Goal: Use online tool/utility: Utilize a website feature to perform a specific function

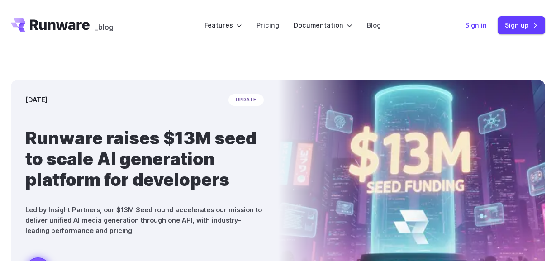
click at [479, 23] on link "Sign in" at bounding box center [476, 25] width 22 height 10
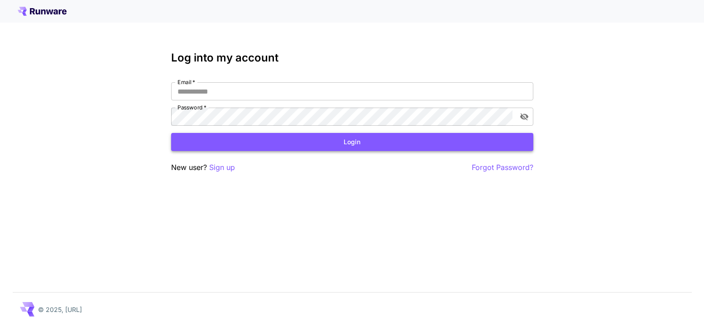
type input "**********"
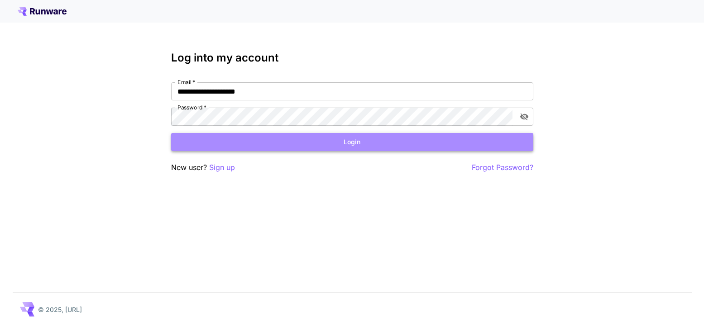
click at [279, 146] on button "Login" at bounding box center [352, 142] width 362 height 19
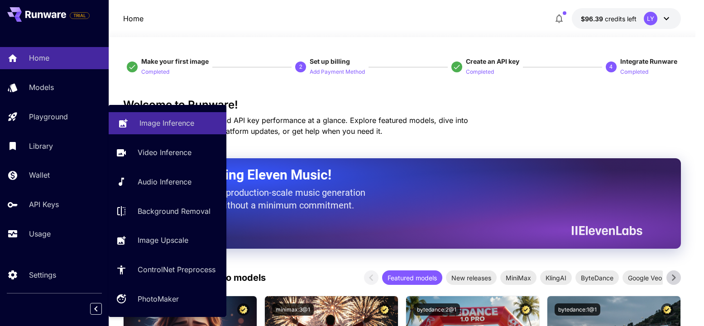
click at [150, 122] on p "Image Inference" at bounding box center [166, 123] width 55 height 11
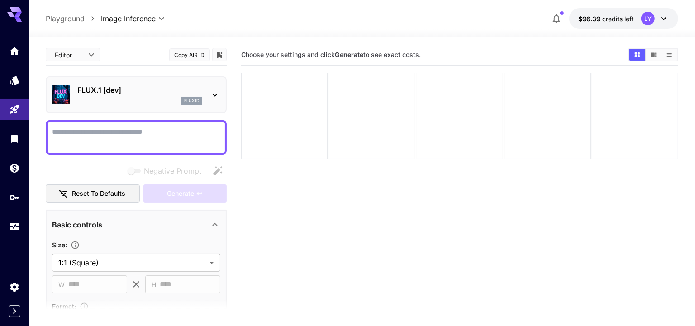
click at [171, 86] on p "FLUX.1 [dev]" at bounding box center [139, 90] width 125 height 11
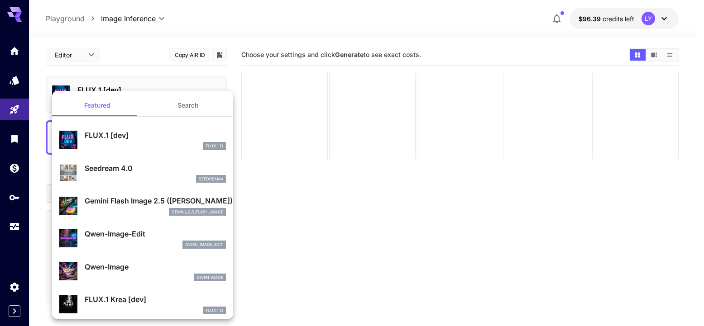
click at [188, 104] on button "Search" at bounding box center [188, 106] width 91 height 22
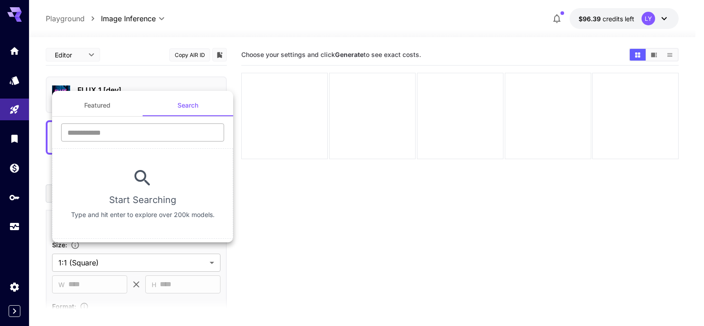
click at [148, 134] on input "text" at bounding box center [142, 133] width 163 height 18
paste input "**********"
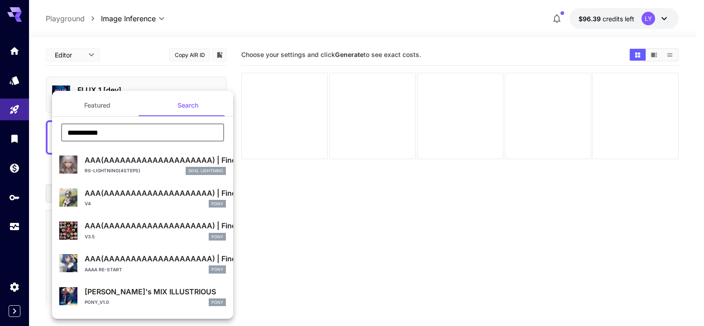
type input "**********"
click at [115, 114] on button "Featured" at bounding box center [97, 106] width 91 height 22
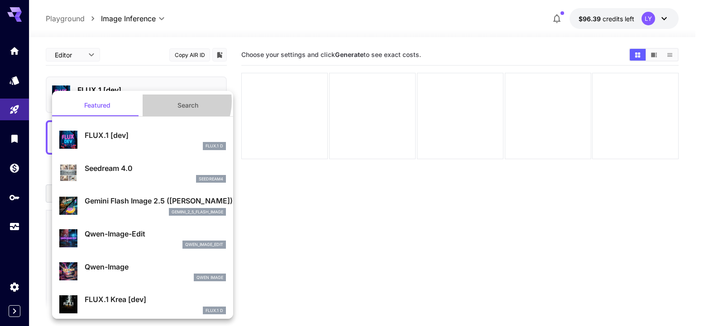
click at [170, 101] on button "Search" at bounding box center [188, 106] width 91 height 22
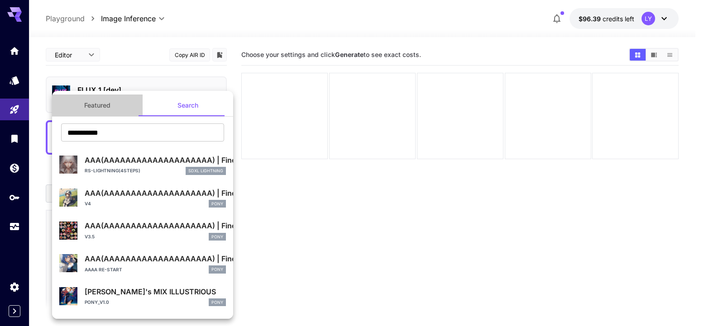
click at [111, 104] on button "Featured" at bounding box center [97, 106] width 91 height 22
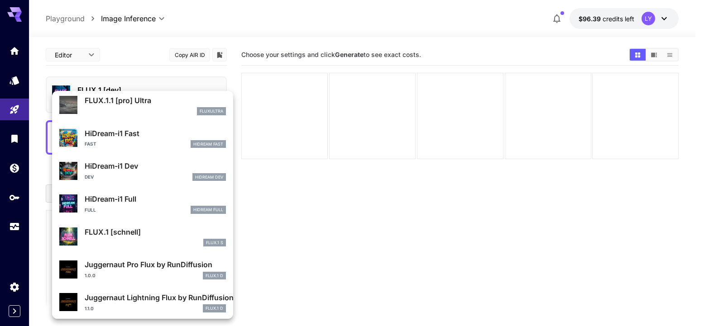
scroll to position [732, 0]
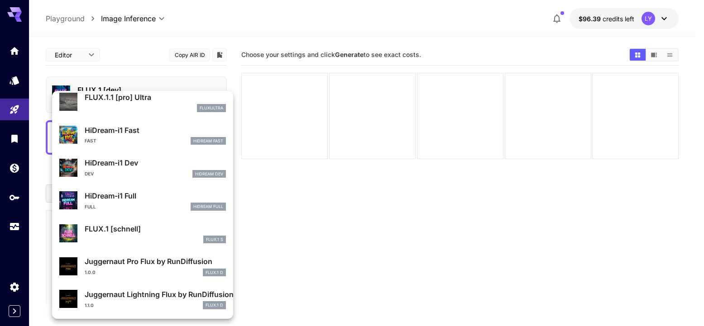
click at [247, 205] on div at bounding box center [352, 163] width 704 height 326
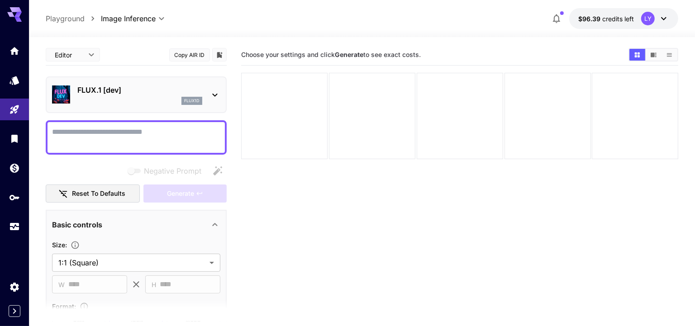
click at [146, 95] on p "FLUX.1 [dev]" at bounding box center [139, 90] width 125 height 11
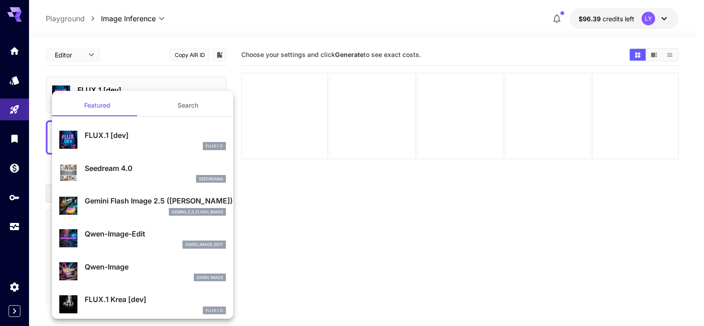
click at [160, 112] on button "Search" at bounding box center [188, 106] width 91 height 22
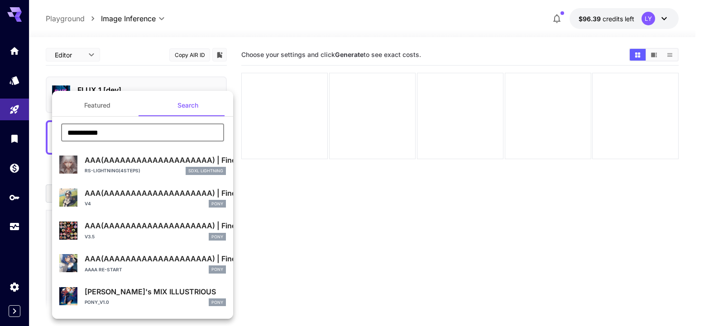
click at [138, 131] on input "**********" at bounding box center [142, 133] width 163 height 18
paste input "text"
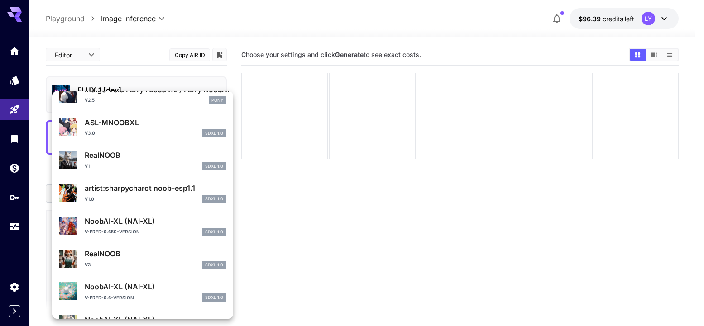
scroll to position [172, 0]
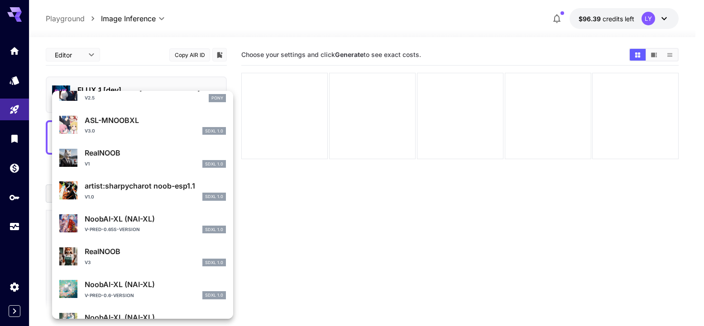
type input "****"
click at [149, 249] on p "RealNOOB" at bounding box center [155, 251] width 141 height 11
type input "**"
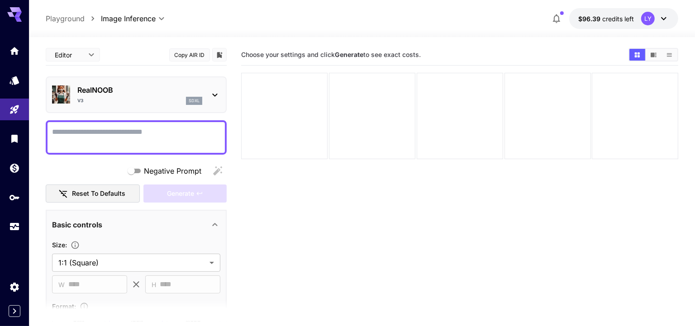
click at [152, 103] on div "v3 sdxl" at bounding box center [139, 101] width 125 height 8
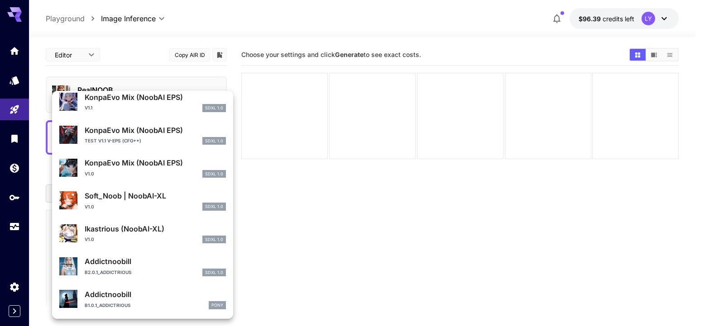
scroll to position [823, 0]
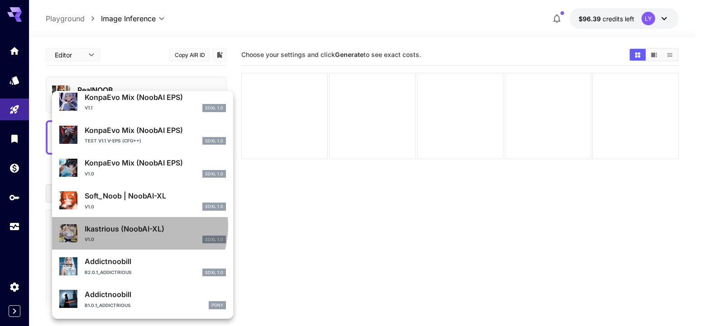
click at [135, 226] on p "Ikastrious (NoobAI-XL)" at bounding box center [155, 229] width 141 height 11
type input "***"
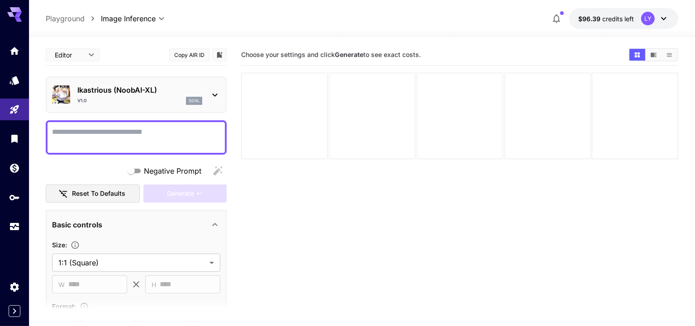
click at [125, 102] on div "v1.0 sdxl" at bounding box center [139, 101] width 125 height 8
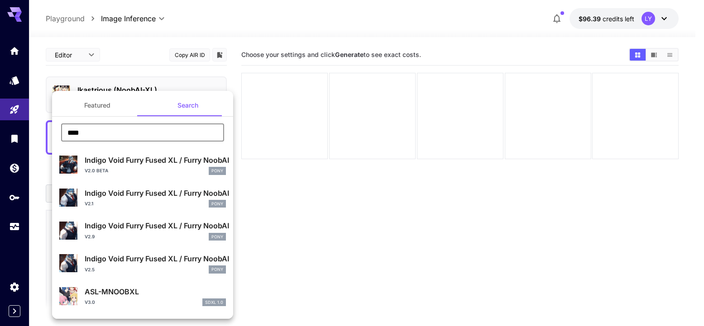
click at [98, 132] on input "****" at bounding box center [142, 133] width 163 height 18
type input "****"
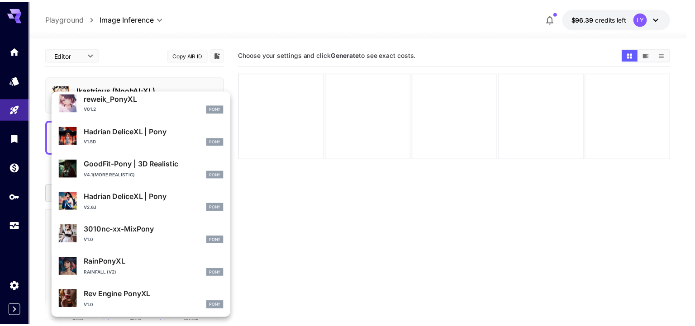
scroll to position [823, 0]
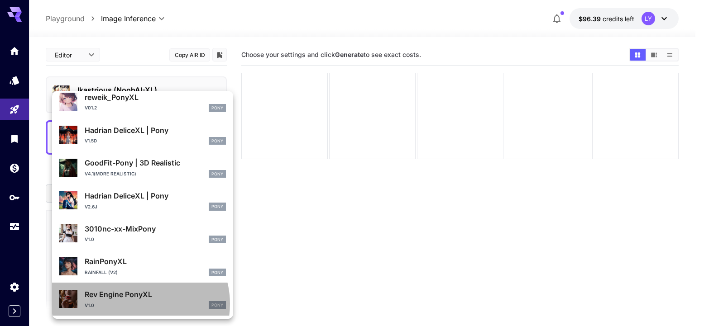
click at [139, 304] on div "v1.0 Pony" at bounding box center [155, 305] width 141 height 8
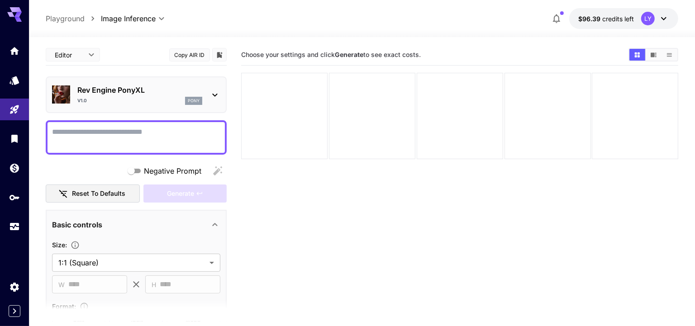
click at [105, 133] on textarea "Negative Prompt" at bounding box center [136, 138] width 168 height 22
type textarea "*"
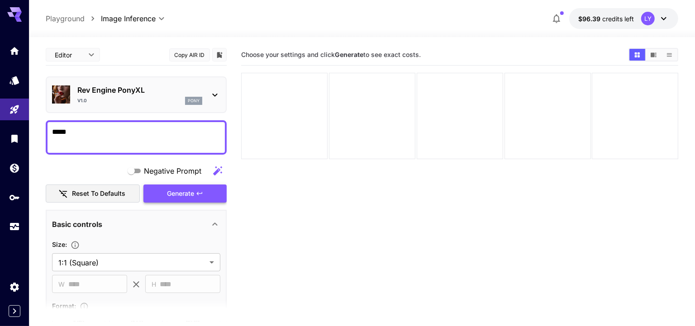
type textarea "*****"
click at [200, 190] on icon "button" at bounding box center [199, 193] width 7 height 7
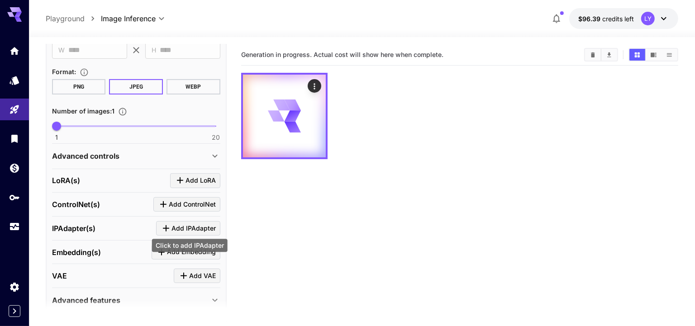
scroll to position [168, 0]
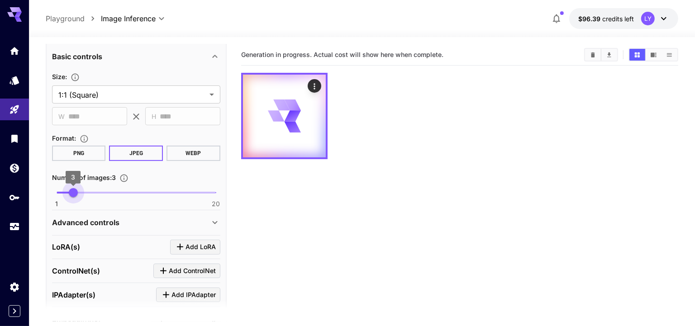
type input "*"
drag, startPoint x: 65, startPoint y: 190, endPoint x: 79, endPoint y: 191, distance: 14.1
click at [79, 191] on span "4" at bounding box center [81, 192] width 9 height 9
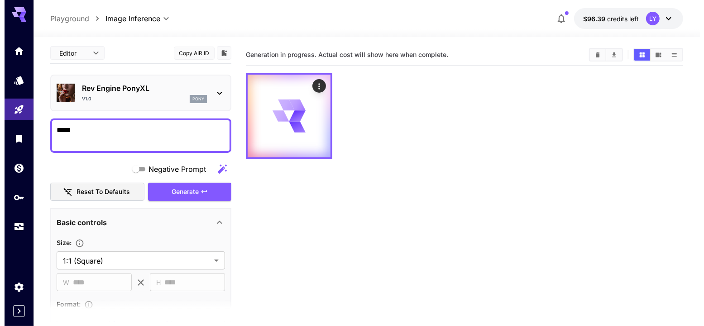
scroll to position [0, 0]
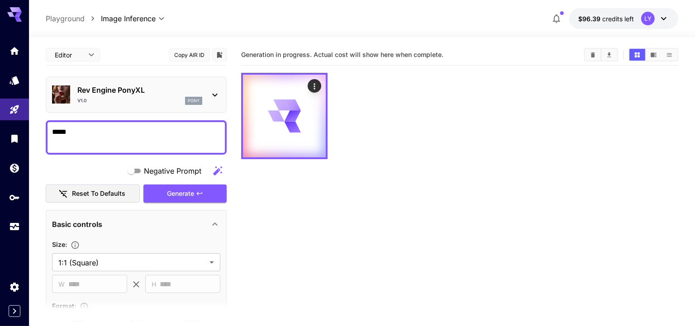
click at [162, 104] on div "v1.0 pony" at bounding box center [139, 101] width 125 height 8
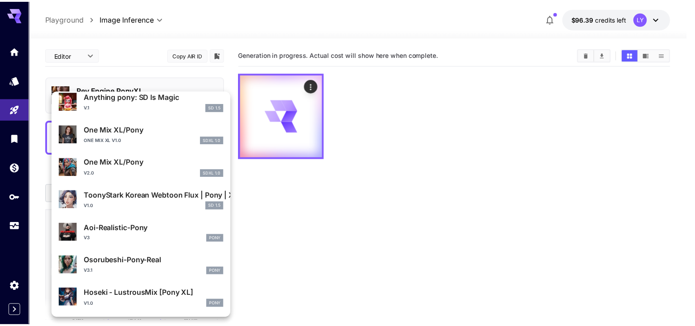
scroll to position [99, 0]
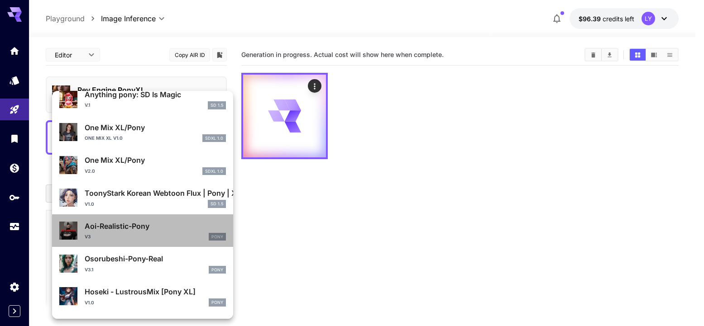
click at [163, 233] on div "V3 Pony" at bounding box center [155, 237] width 141 height 8
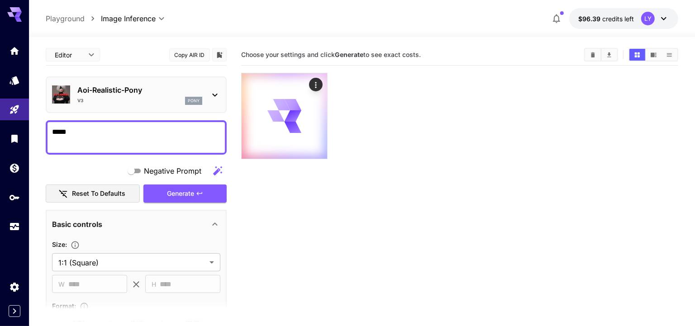
click at [160, 143] on textarea "*****" at bounding box center [136, 138] width 169 height 22
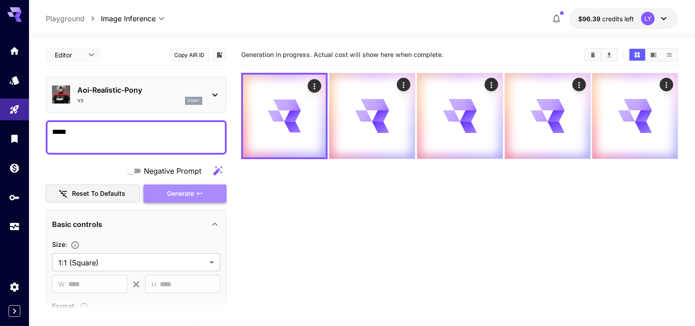
click at [173, 195] on span "Generate" at bounding box center [180, 193] width 27 height 11
click at [182, 195] on span "Generate" at bounding box center [180, 193] width 27 height 11
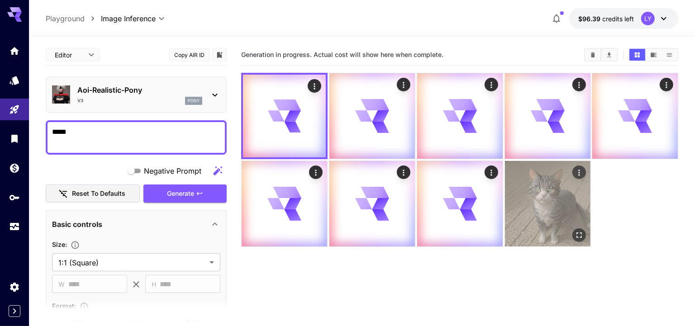
click at [549, 222] on img at bounding box center [548, 204] width 86 height 86
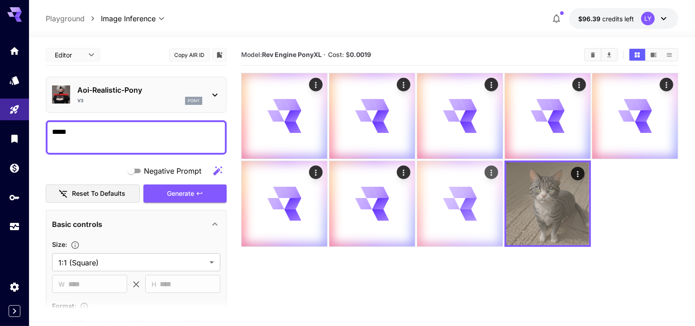
click at [446, 215] on icon at bounding box center [460, 204] width 34 height 34
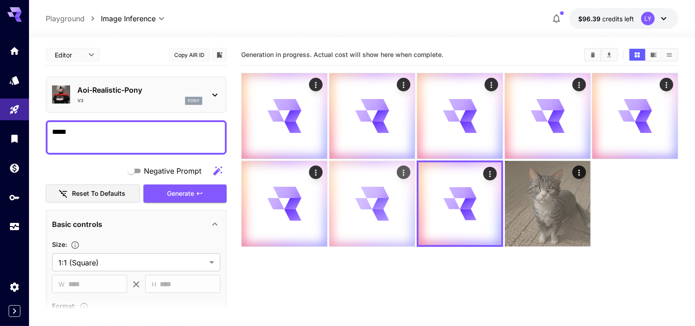
click at [371, 210] on icon at bounding box center [372, 204] width 34 height 34
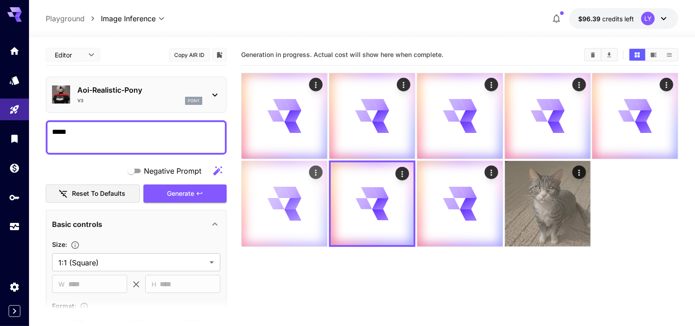
click at [288, 206] on icon at bounding box center [292, 203] width 17 height 11
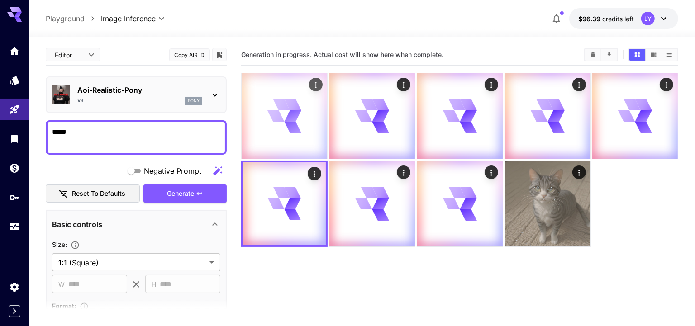
click at [299, 135] on div at bounding box center [285, 116] width 86 height 86
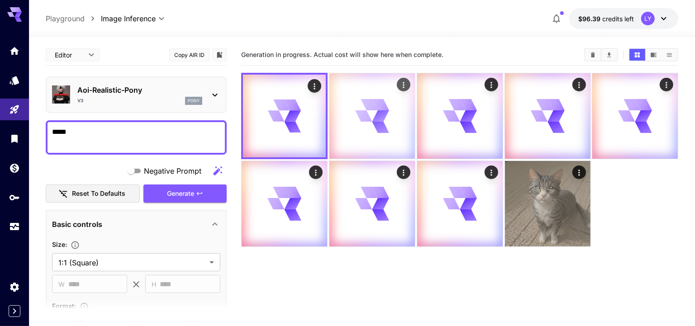
click at [388, 139] on div at bounding box center [373, 116] width 86 height 86
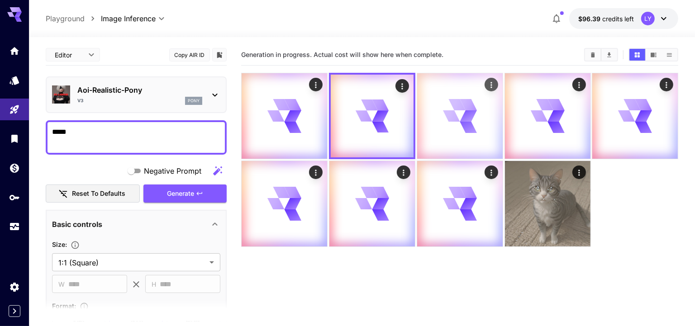
click at [444, 124] on icon at bounding box center [460, 116] width 34 height 34
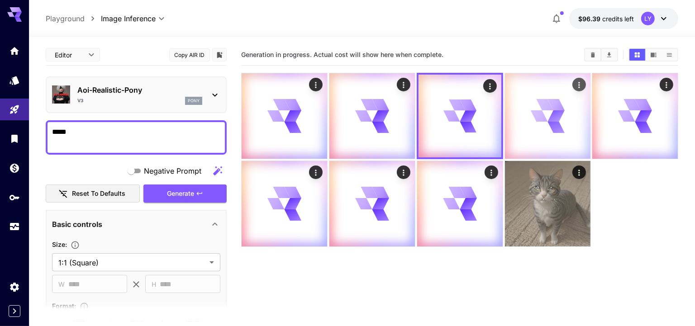
click at [531, 126] on icon at bounding box center [548, 116] width 34 height 34
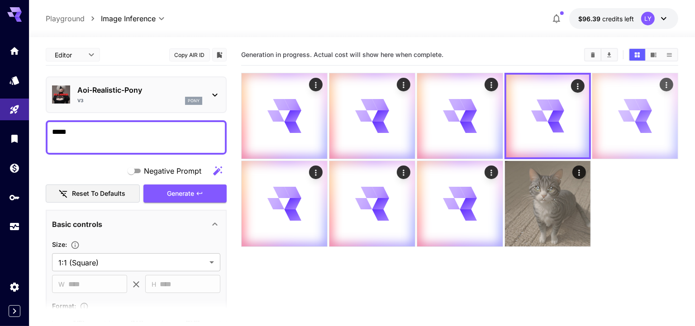
click at [608, 125] on div at bounding box center [636, 116] width 86 height 86
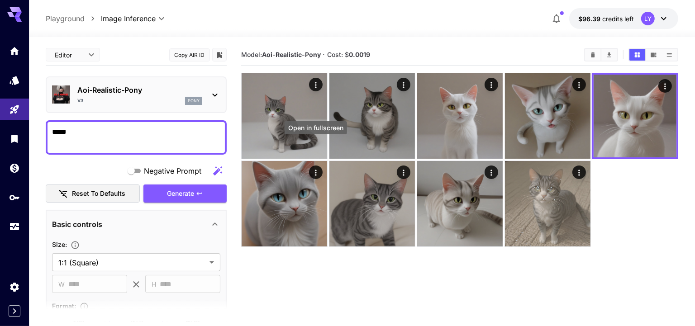
click at [290, 132] on div "Open in fullscreen" at bounding box center [316, 127] width 62 height 13
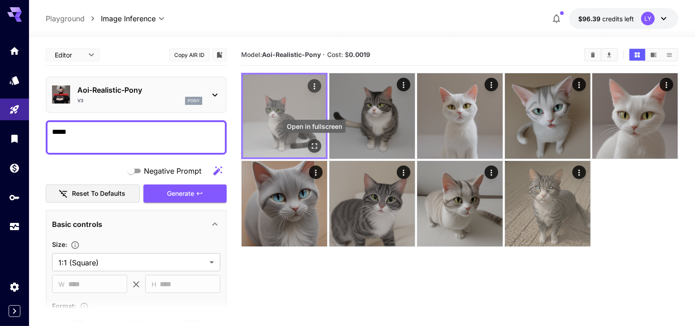
click at [318, 143] on icon "Open in fullscreen" at bounding box center [314, 146] width 9 height 9
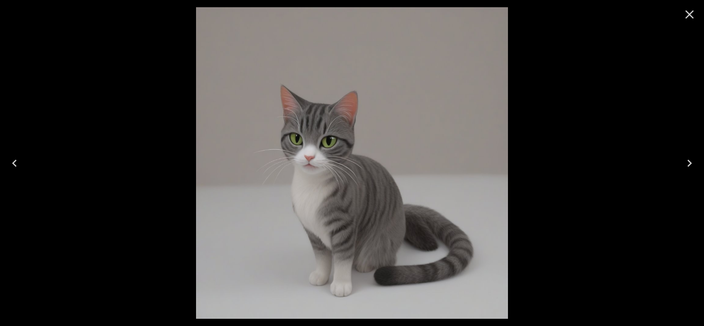
click at [692, 162] on icon "Next" at bounding box center [689, 163] width 14 height 14
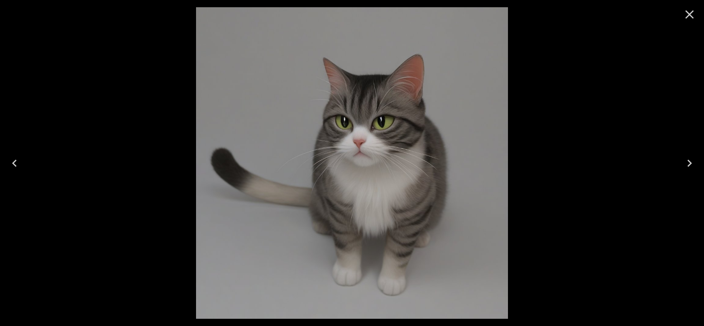
click at [692, 162] on icon "Next" at bounding box center [689, 163] width 14 height 14
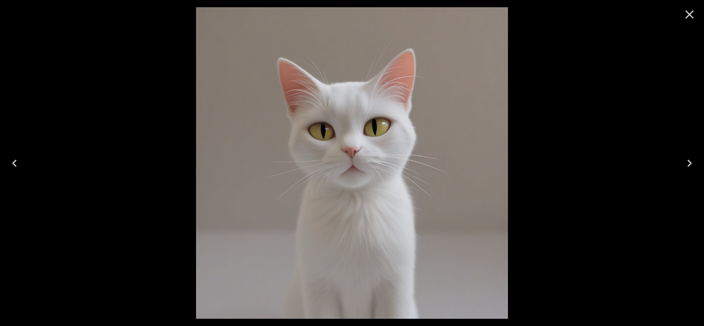
click at [692, 162] on icon "Next" at bounding box center [689, 163] width 14 height 14
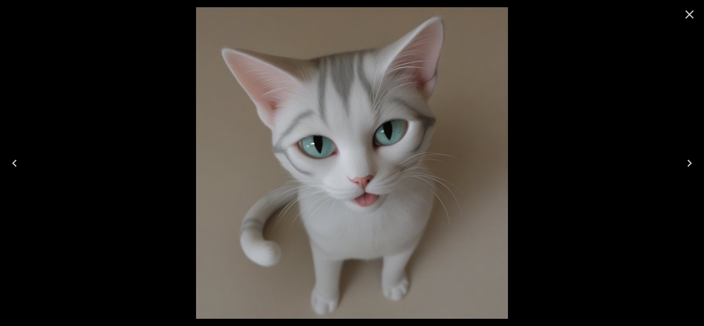
click at [692, 162] on icon "Next" at bounding box center [689, 163] width 14 height 14
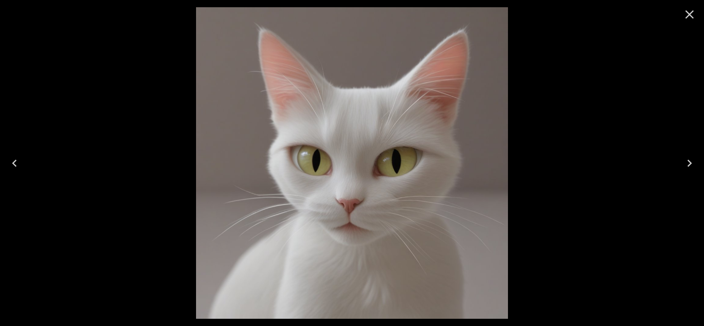
click at [692, 162] on icon "Next" at bounding box center [689, 163] width 14 height 14
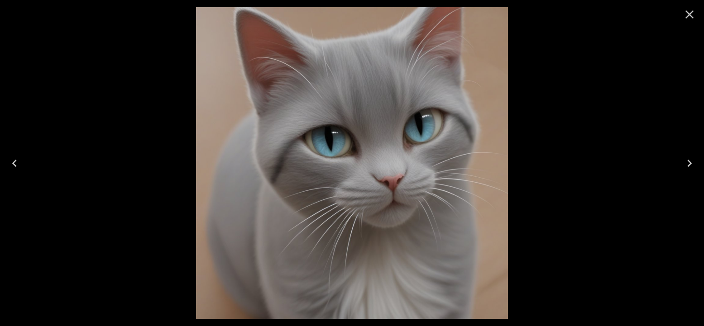
click at [692, 162] on icon "Next" at bounding box center [689, 163] width 14 height 14
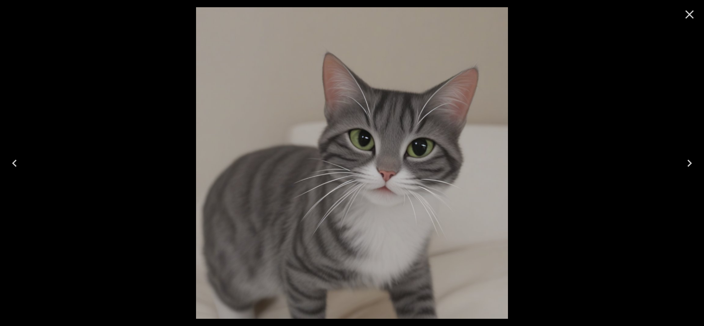
click at [692, 162] on icon "Next" at bounding box center [689, 163] width 14 height 14
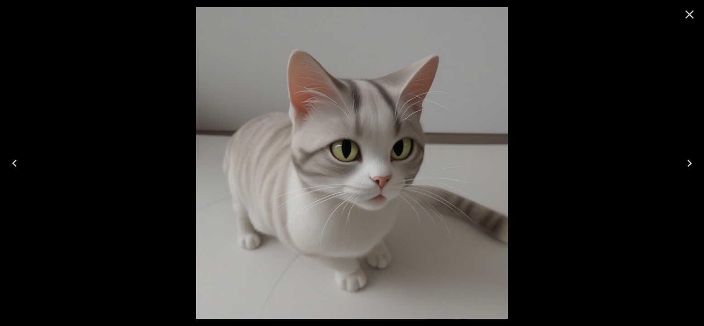
click at [692, 162] on icon "Next" at bounding box center [689, 163] width 14 height 14
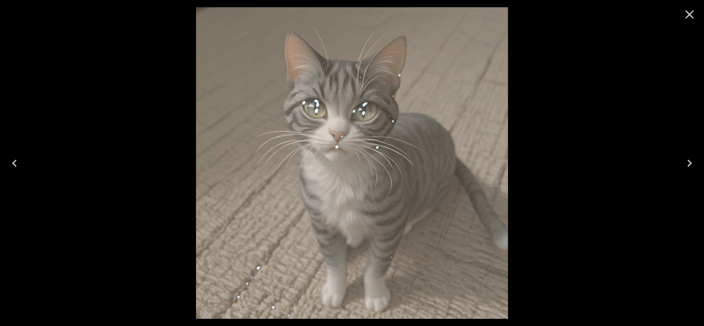
click at [690, 17] on icon "Close" at bounding box center [689, 14] width 14 height 14
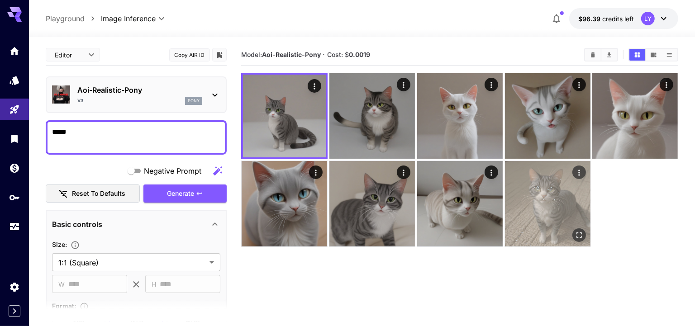
click at [568, 186] on img at bounding box center [548, 204] width 86 height 86
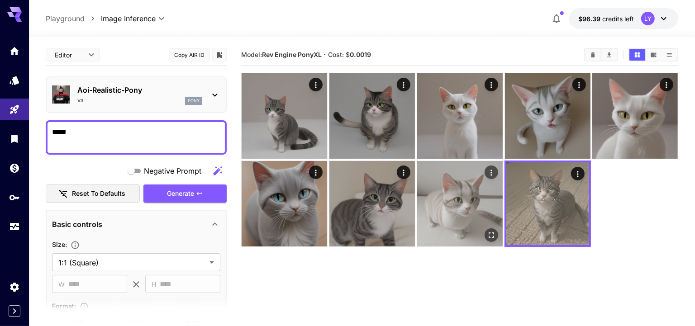
click at [473, 202] on img at bounding box center [460, 204] width 86 height 86
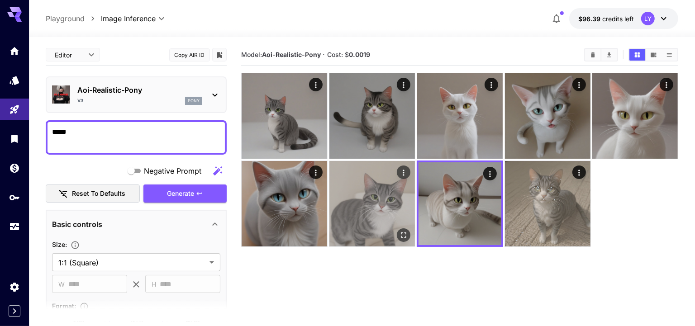
click at [387, 200] on img at bounding box center [373, 204] width 86 height 86
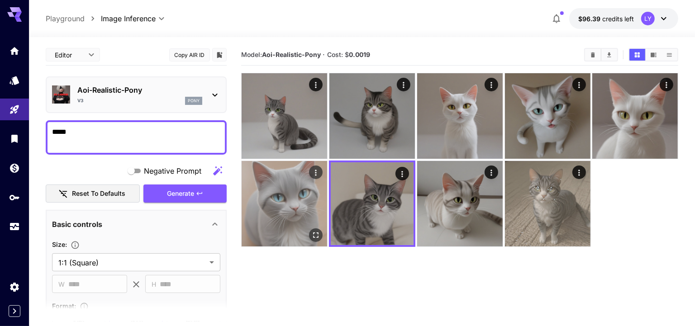
click at [309, 203] on img at bounding box center [285, 204] width 86 height 86
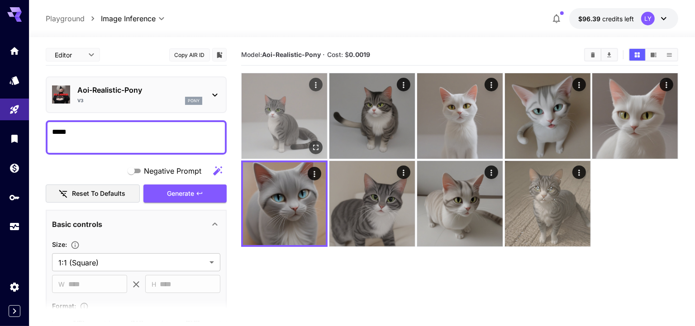
click at [306, 130] on img at bounding box center [285, 116] width 86 height 86
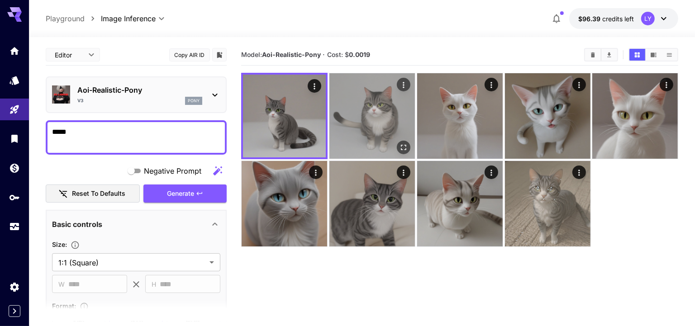
click at [359, 134] on img at bounding box center [373, 116] width 86 height 86
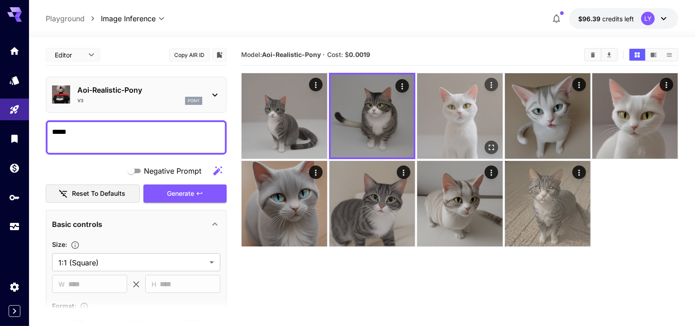
click at [453, 128] on img at bounding box center [460, 116] width 86 height 86
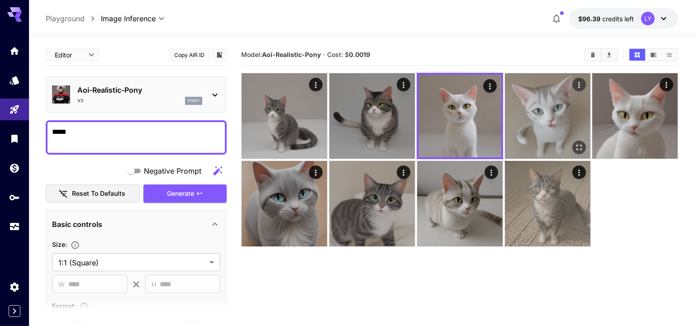
click at [515, 127] on img at bounding box center [548, 116] width 86 height 86
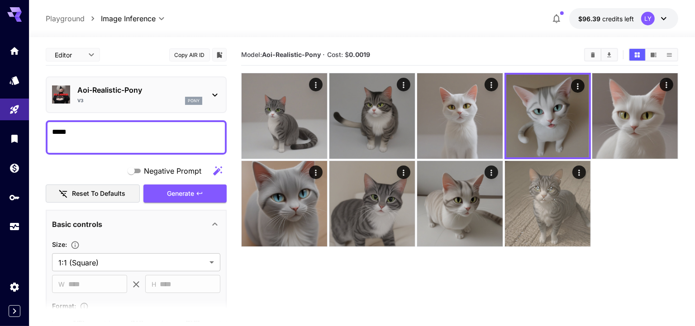
click at [142, 102] on div "V3 pony" at bounding box center [139, 101] width 125 height 8
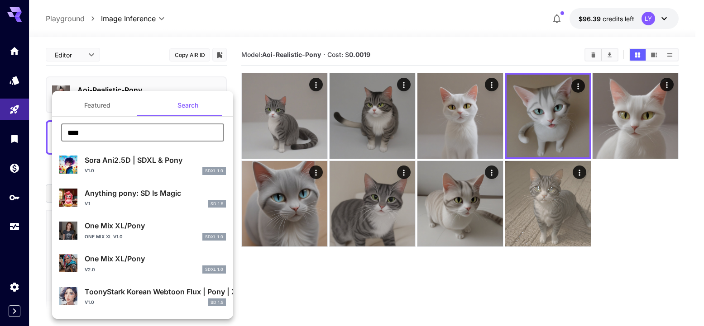
click at [130, 129] on input "****" at bounding box center [142, 133] width 163 height 18
paste input "**"
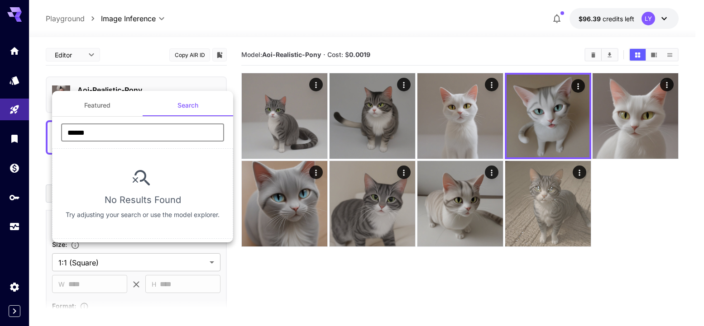
type input "******"
click at [95, 104] on button "Featured" at bounding box center [97, 106] width 91 height 22
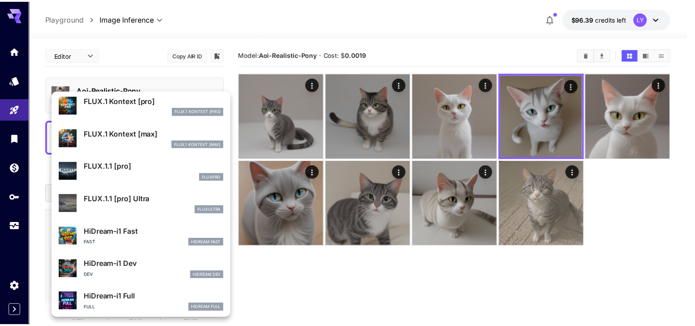
scroll to position [732, 0]
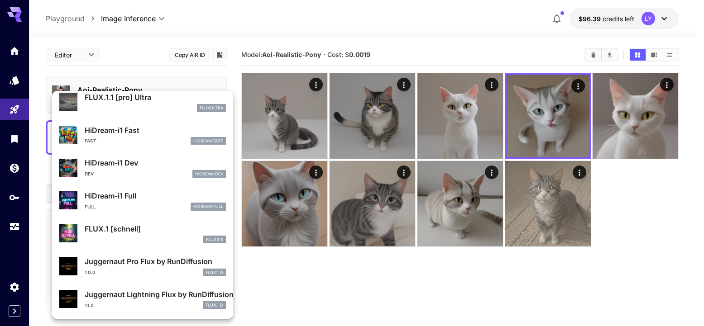
click at [269, 292] on div at bounding box center [352, 163] width 704 height 326
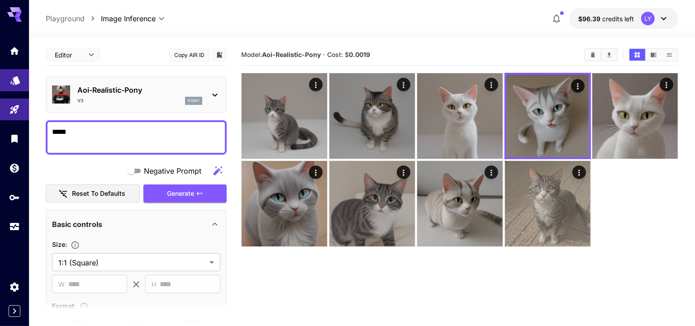
click at [19, 79] on icon "Models" at bounding box center [15, 77] width 11 height 11
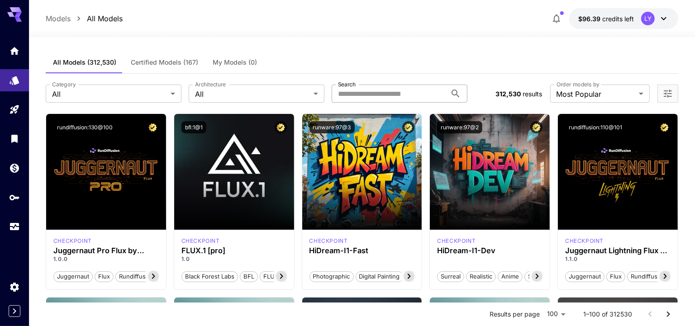
click at [373, 92] on input "Search" at bounding box center [389, 94] width 115 height 18
paste input "******"
type input "******"
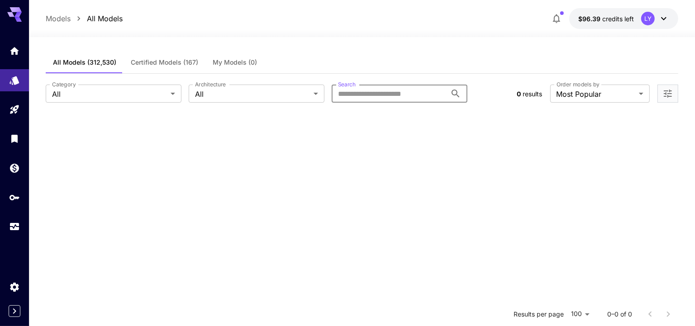
click at [378, 92] on input "Search" at bounding box center [389, 94] width 115 height 18
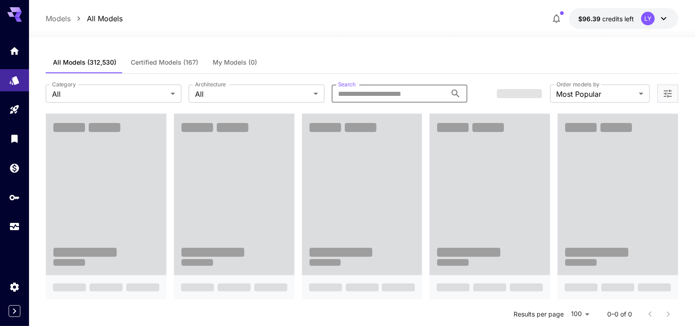
type input "**********"
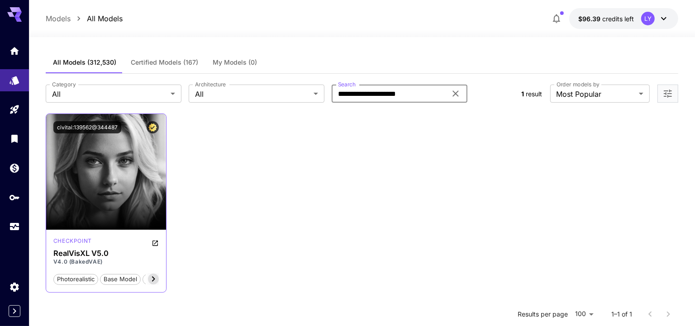
click at [129, 264] on p "V4.0 (BakedVAE)" at bounding box center [105, 262] width 105 height 8
click at [155, 279] on icon at bounding box center [153, 279] width 11 height 11
click at [141, 62] on span "Certified Models (167)" at bounding box center [164, 62] width 67 height 8
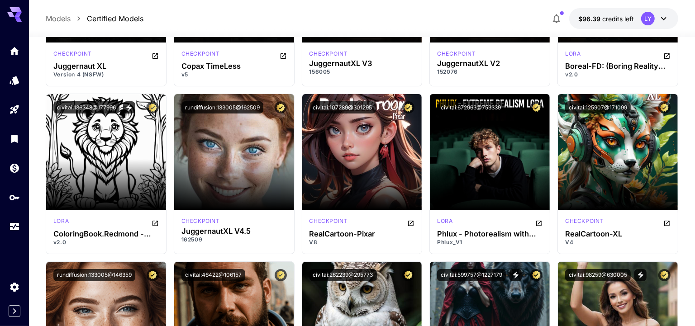
scroll to position [2494, 0]
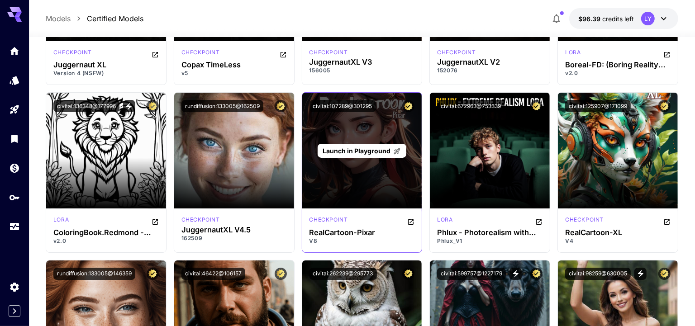
click at [342, 151] on span "Launch in Playground" at bounding box center [357, 151] width 68 height 8
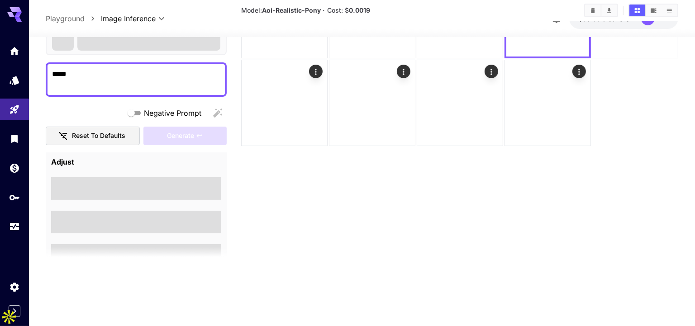
scroll to position [72, 0]
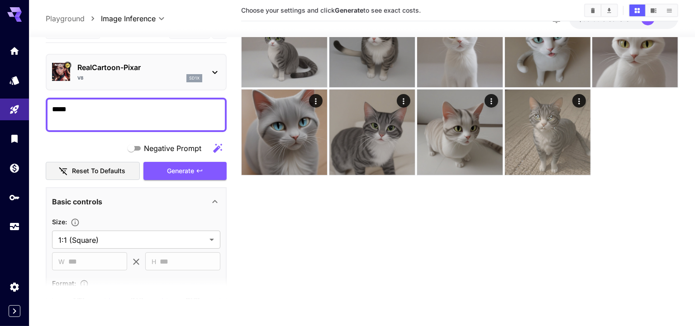
click at [171, 116] on textarea "*****" at bounding box center [136, 115] width 169 height 22
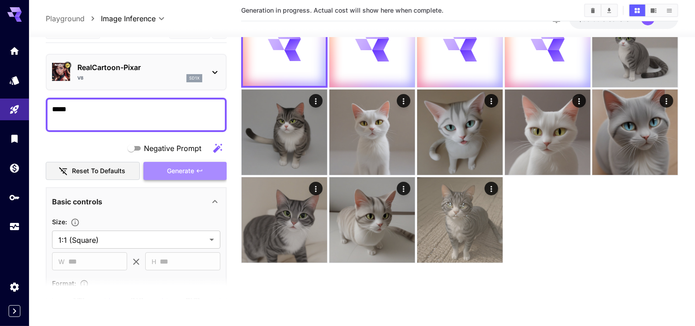
click at [177, 168] on span "Generate" at bounding box center [180, 171] width 27 height 11
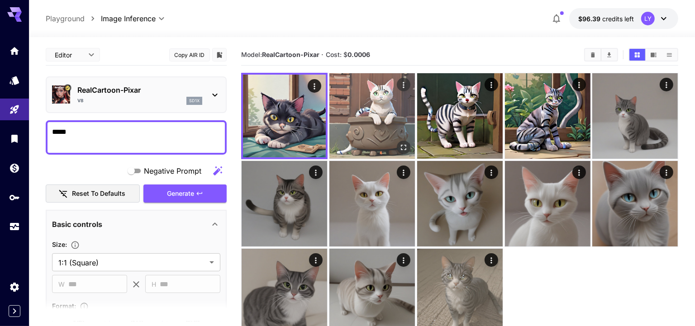
click at [385, 132] on img at bounding box center [373, 116] width 86 height 86
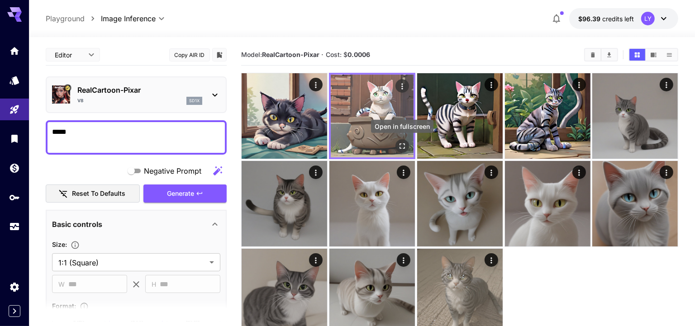
click at [402, 146] on icon "Open in fullscreen" at bounding box center [401, 146] width 9 height 9
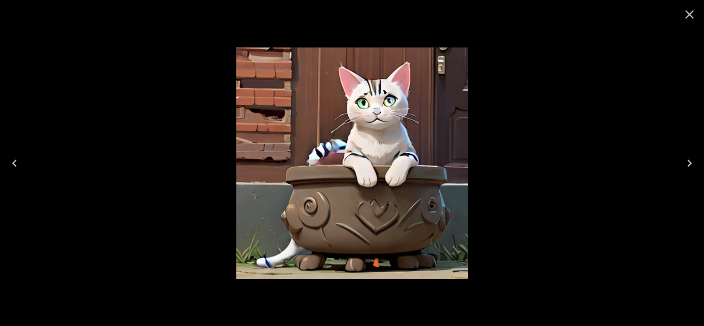
click at [683, 158] on icon "Next" at bounding box center [689, 163] width 14 height 14
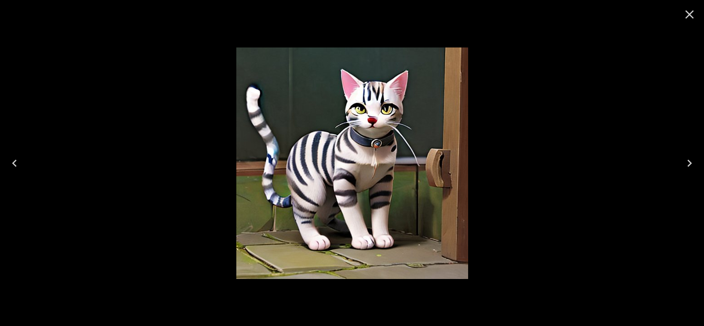
click at [683, 158] on icon "Next" at bounding box center [689, 163] width 14 height 14
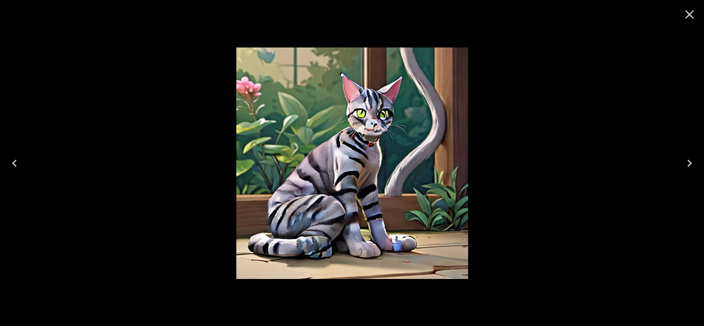
click at [683, 13] on icon "Close" at bounding box center [689, 14] width 14 height 14
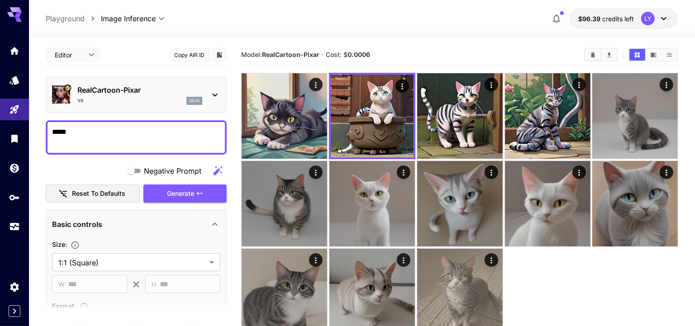
click at [132, 103] on div "V8 sd1x" at bounding box center [139, 101] width 125 height 8
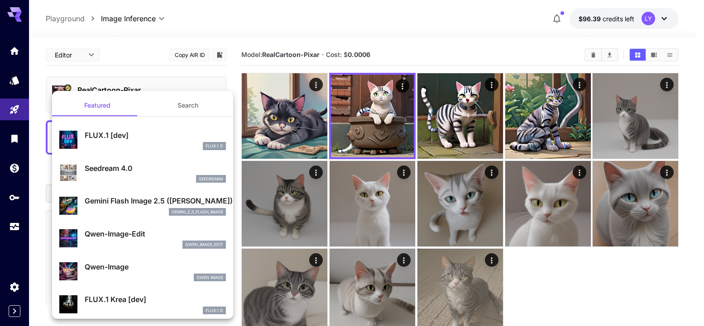
click at [285, 228] on div at bounding box center [352, 163] width 704 height 326
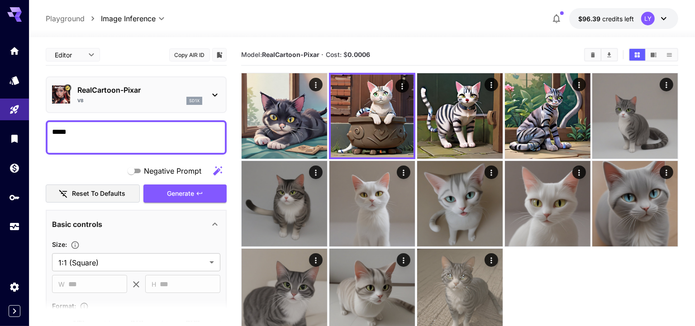
click at [203, 94] on div "RealCartoon-Pixar V8 sd1x" at bounding box center [136, 95] width 168 height 28
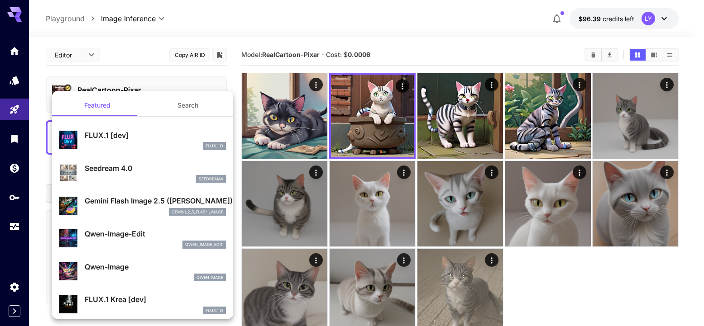
click at [193, 77] on div at bounding box center [352, 163] width 704 height 326
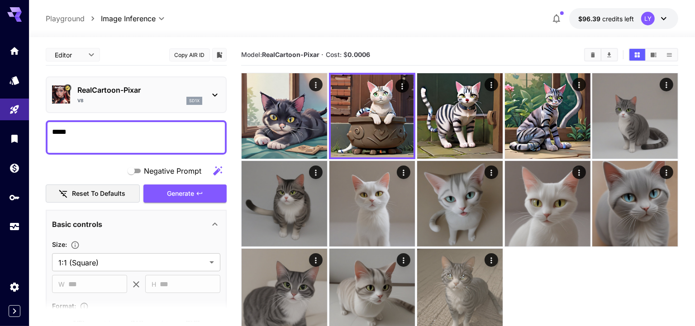
click at [212, 94] on icon at bounding box center [215, 95] width 11 height 11
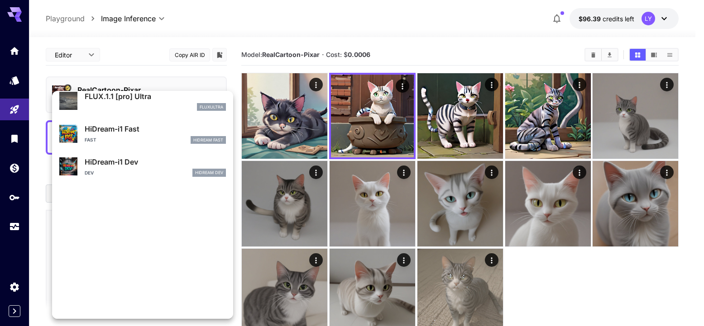
scroll to position [732, 0]
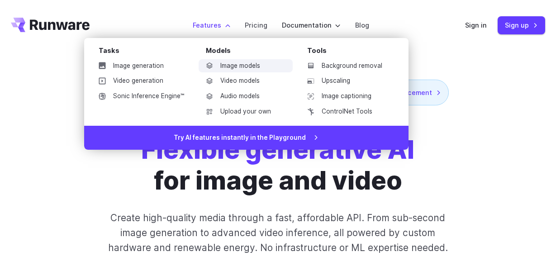
click at [255, 67] on link "Image models" at bounding box center [246, 66] width 94 height 14
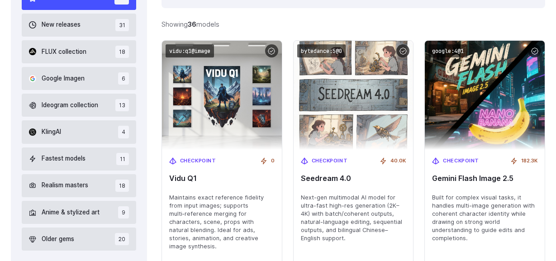
scroll to position [314, 0]
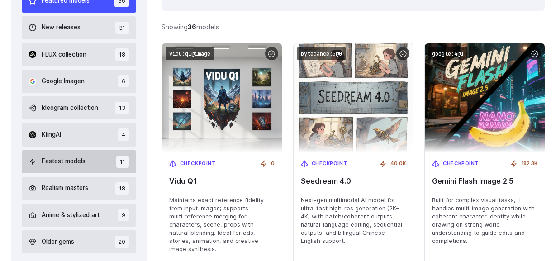
click at [73, 163] on span "Fastest models" at bounding box center [64, 162] width 44 height 10
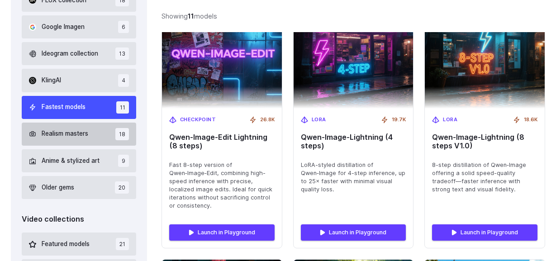
click at [72, 141] on button "Realism masters 18" at bounding box center [79, 134] width 115 height 23
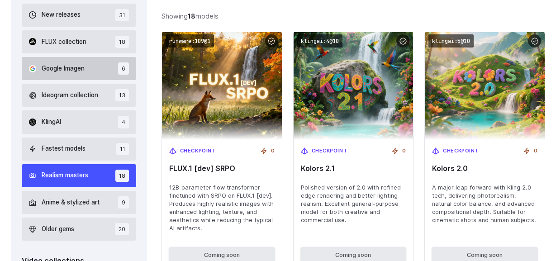
scroll to position [402, 0]
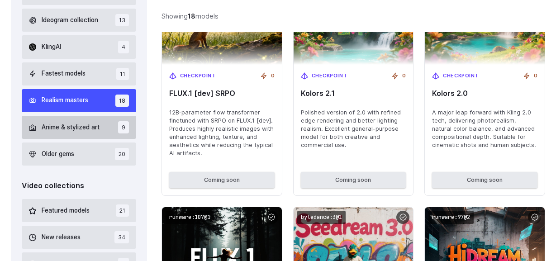
click at [73, 133] on button "Anime & stylized art 9" at bounding box center [79, 127] width 115 height 23
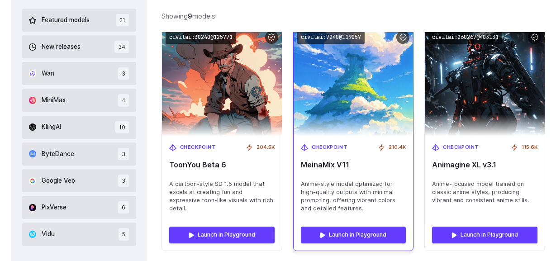
scroll to position [593, 0]
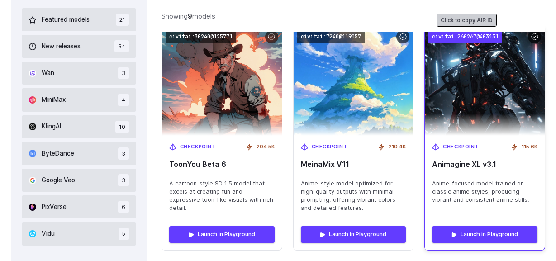
click at [464, 35] on code "civitai:260267@403131" at bounding box center [466, 36] width 74 height 13
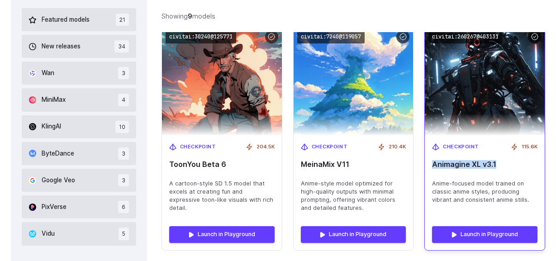
drag, startPoint x: 501, startPoint y: 166, endPoint x: 435, endPoint y: 164, distance: 66.1
click at [435, 164] on span "Animagine XL v3.1" at bounding box center [484, 164] width 105 height 9
copy span "Animagine XL v3.1"
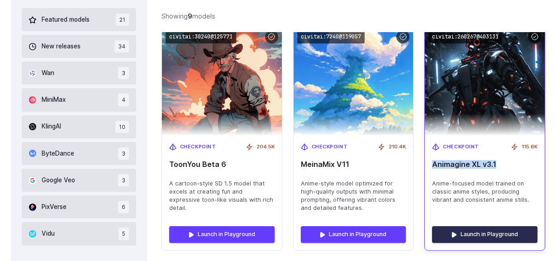
click at [464, 239] on link "Launch in Playground" at bounding box center [484, 234] width 105 height 16
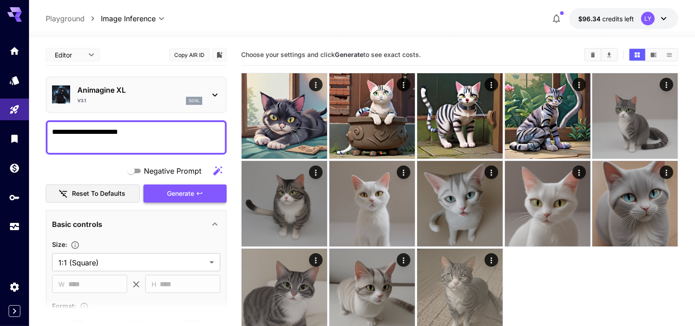
type textarea "**********"
click at [174, 197] on span "Generate" at bounding box center [180, 193] width 27 height 11
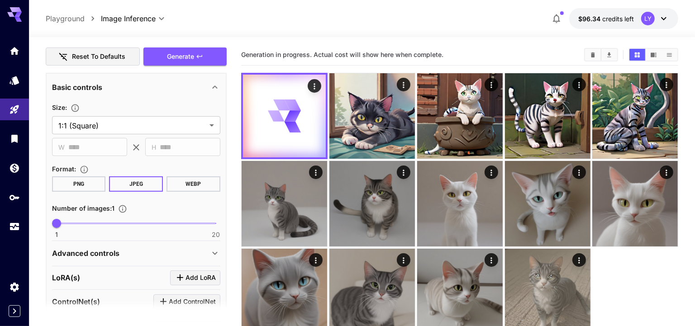
scroll to position [36, 0]
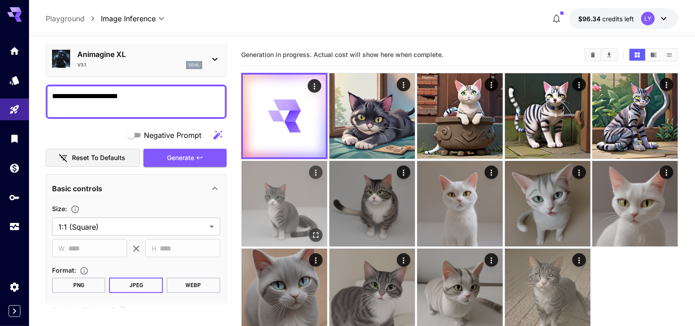
click at [282, 211] on img at bounding box center [285, 204] width 86 height 86
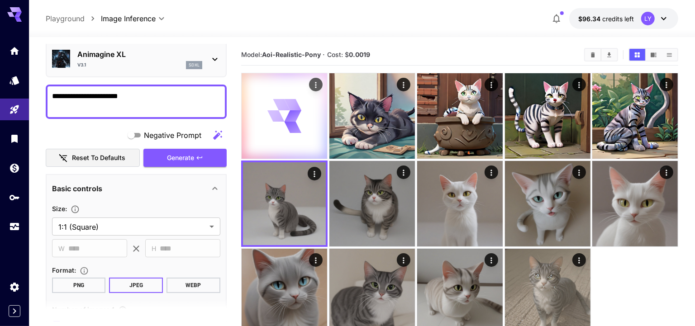
click at [286, 135] on div at bounding box center [285, 116] width 86 height 86
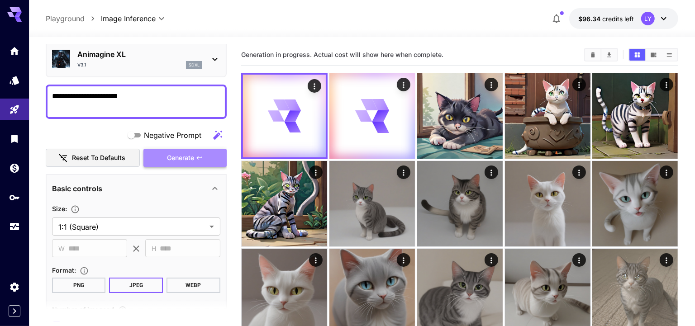
click at [194, 156] on span "Generate" at bounding box center [180, 158] width 27 height 11
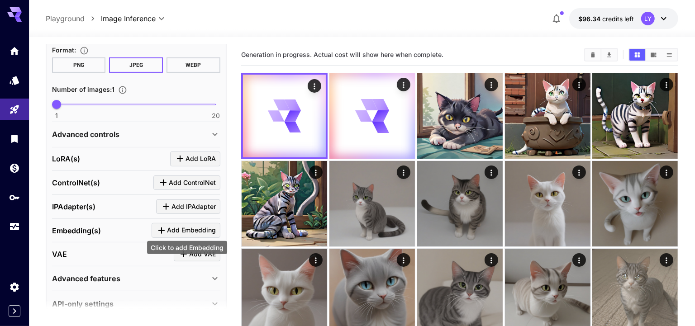
scroll to position [270, 0]
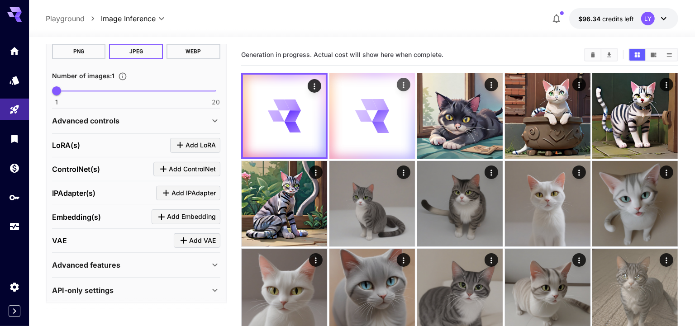
click at [347, 134] on div at bounding box center [373, 116] width 86 height 86
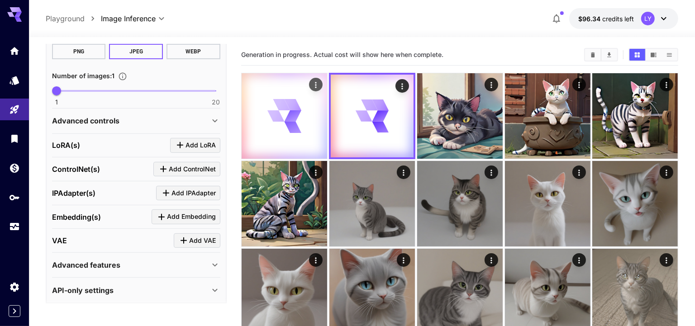
click at [298, 118] on icon at bounding box center [284, 116] width 34 height 34
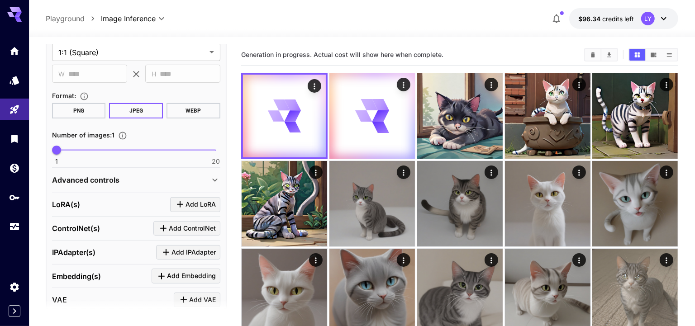
scroll to position [179, 0]
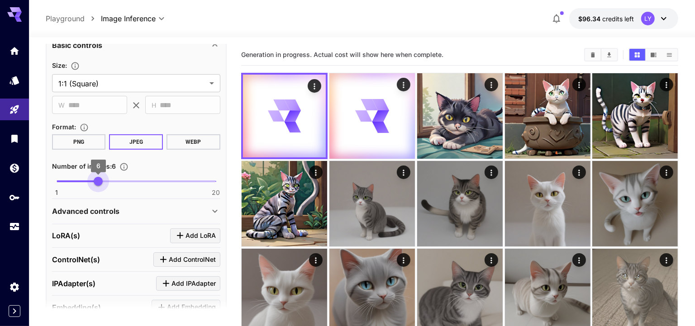
type input "*"
drag, startPoint x: 57, startPoint y: 180, endPoint x: 92, endPoint y: 182, distance: 34.9
click at [92, 182] on span "5" at bounding box center [90, 181] width 9 height 9
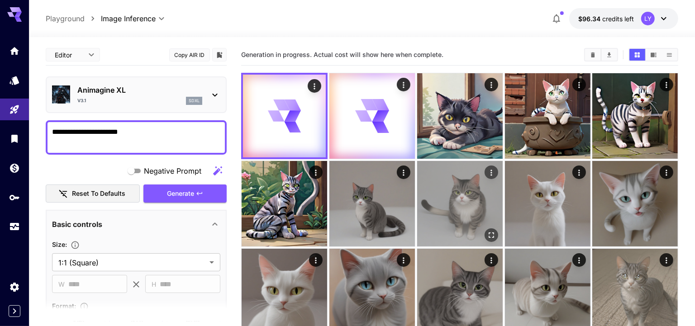
scroll to position [72, 0]
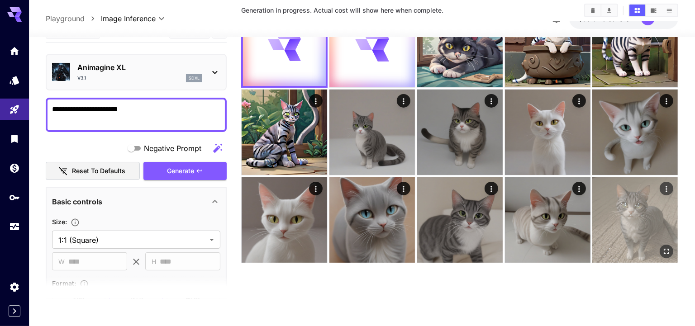
click at [619, 243] on img at bounding box center [636, 220] width 86 height 86
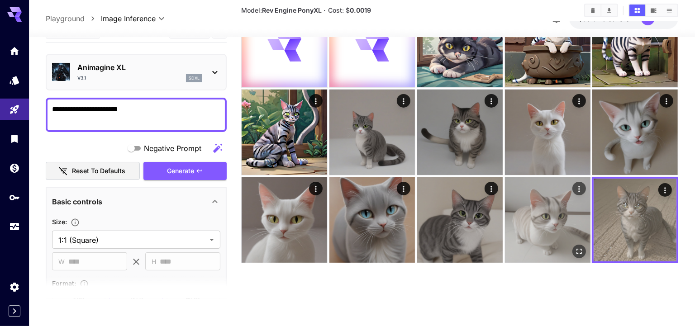
click at [550, 239] on img at bounding box center [548, 220] width 86 height 86
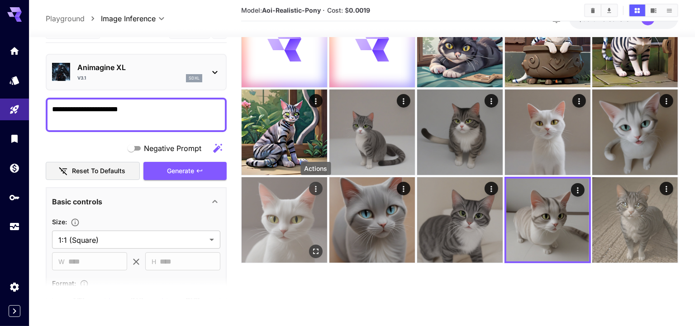
scroll to position [0, 0]
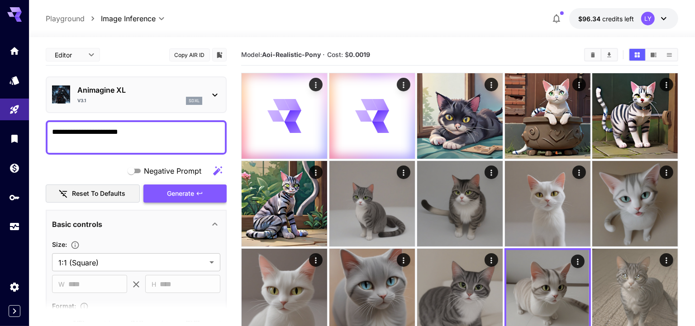
click at [197, 191] on icon "button" at bounding box center [199, 193] width 7 height 7
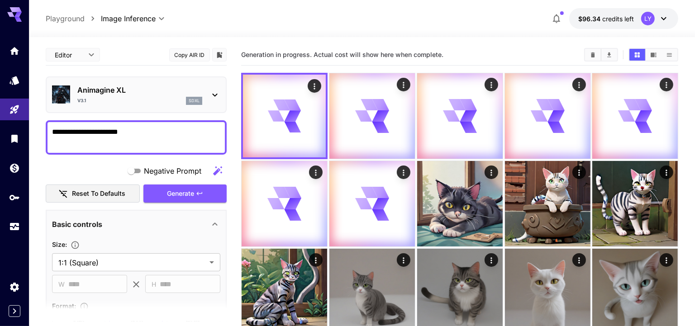
click at [134, 100] on div "v3.1 sdxl" at bounding box center [139, 101] width 125 height 8
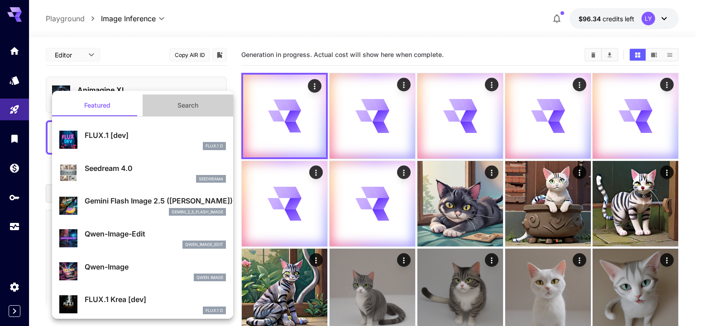
click at [195, 103] on button "Search" at bounding box center [188, 106] width 91 height 22
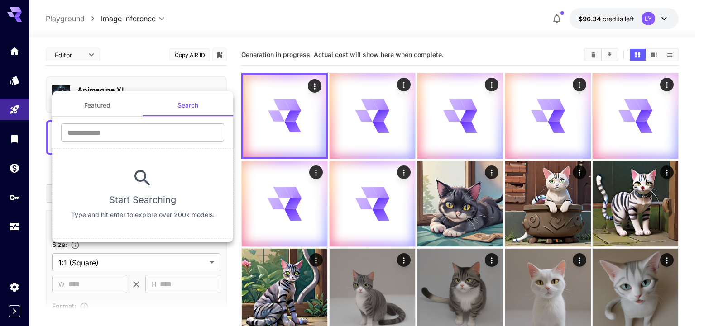
click at [155, 63] on div at bounding box center [352, 163] width 704 height 326
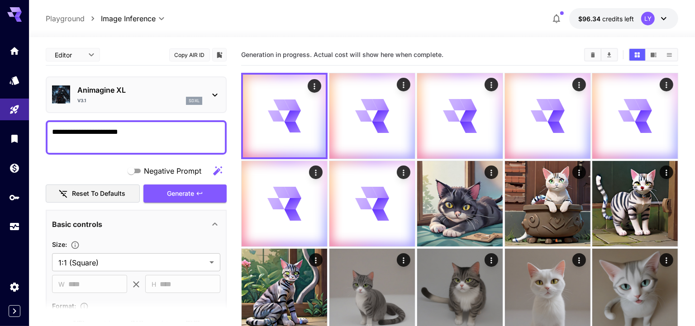
click at [191, 87] on p "Animagine XL" at bounding box center [139, 90] width 125 height 11
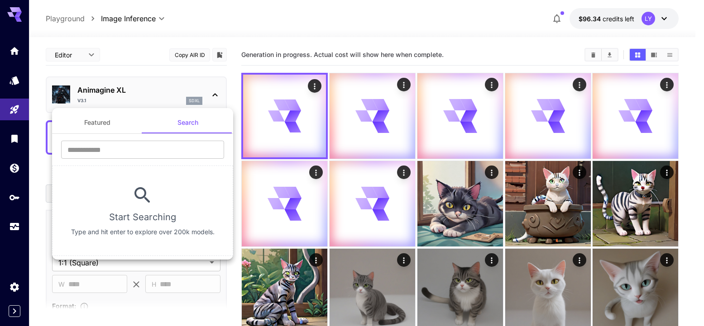
click at [190, 75] on div at bounding box center [352, 163] width 704 height 326
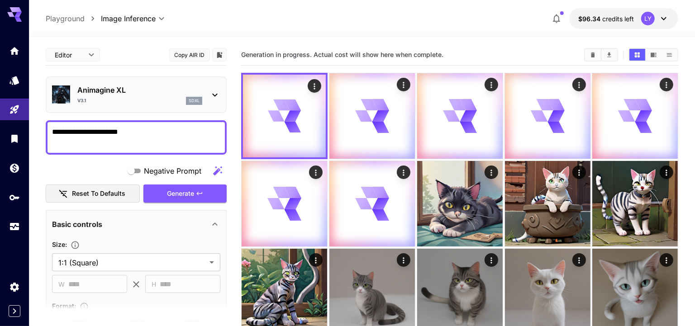
click at [196, 69] on div "Editor **** ​ Copy AIR ID" at bounding box center [136, 56] width 181 height 25
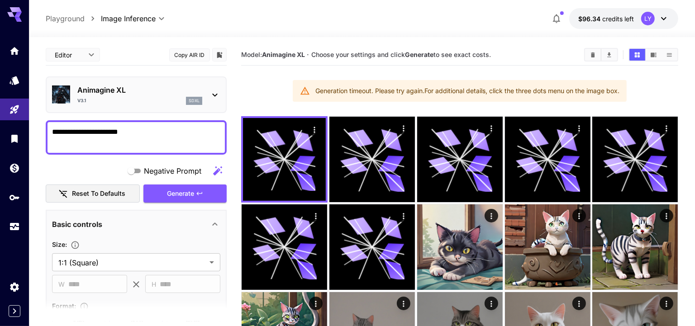
click at [156, 100] on div "v3.1 sdxl" at bounding box center [139, 101] width 125 height 8
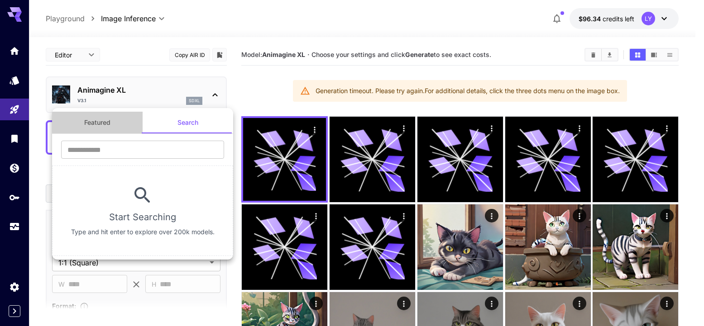
click at [106, 125] on button "Featured" at bounding box center [97, 123] width 91 height 22
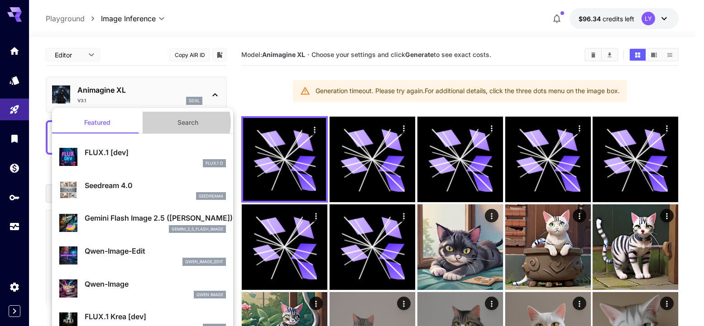
click at [181, 123] on button "Search" at bounding box center [188, 123] width 91 height 22
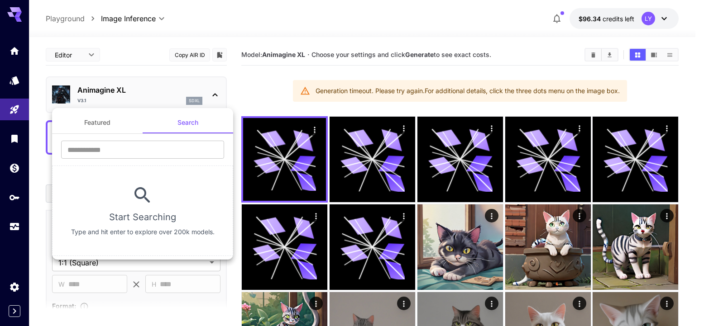
click at [465, 243] on div at bounding box center [352, 163] width 704 height 326
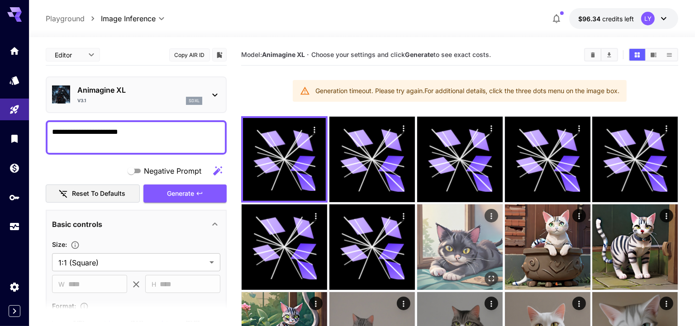
click at [461, 258] on img at bounding box center [460, 248] width 86 height 86
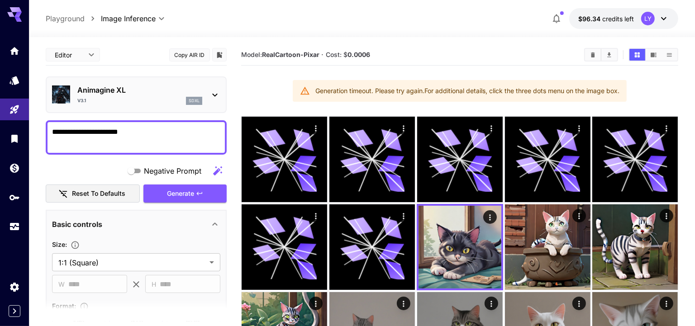
click at [161, 100] on div "v3.1 sdxl" at bounding box center [139, 101] width 125 height 8
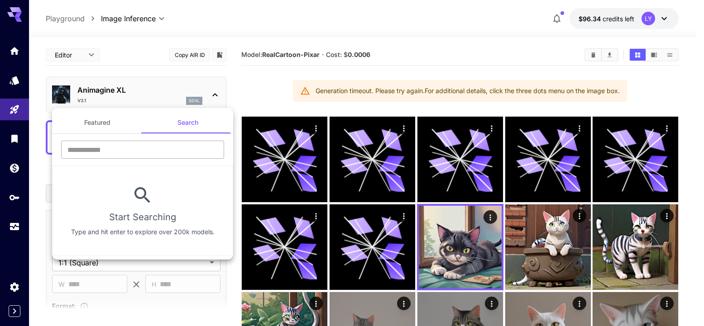
click at [154, 151] on input "text" at bounding box center [142, 150] width 163 height 18
type input "****"
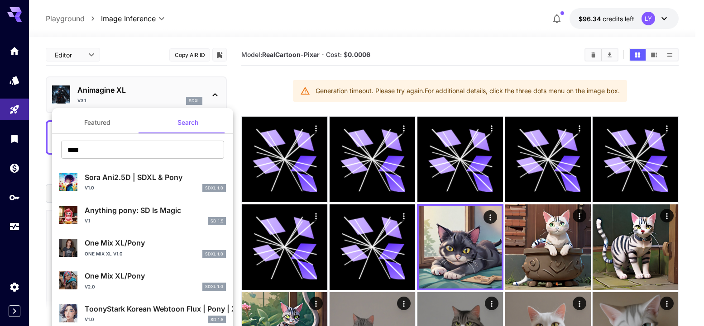
click at [104, 164] on div "**** ​" at bounding box center [142, 153] width 181 height 25
click at [102, 188] on div "v1.0 SDXL 1.0" at bounding box center [155, 188] width 141 height 8
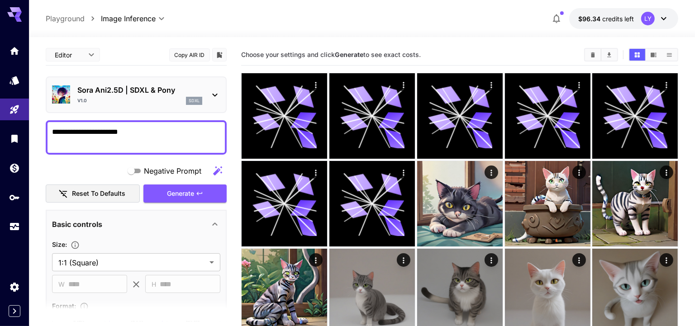
click at [158, 140] on textarea "**********" at bounding box center [136, 138] width 169 height 22
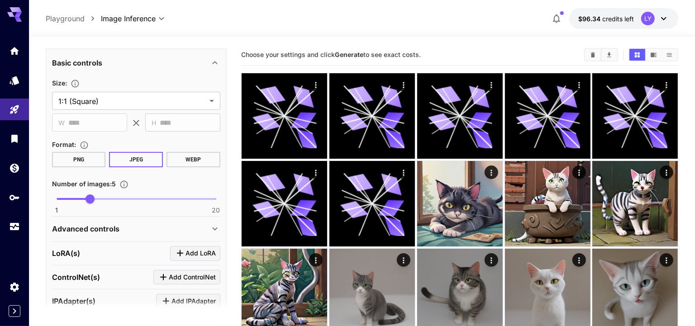
scroll to position [185, 0]
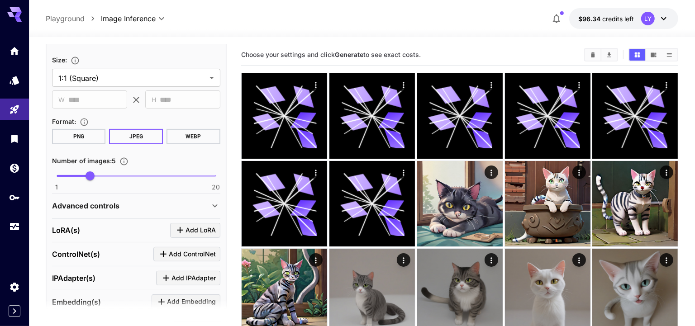
click at [122, 204] on div "Advanced controls" at bounding box center [131, 206] width 158 height 11
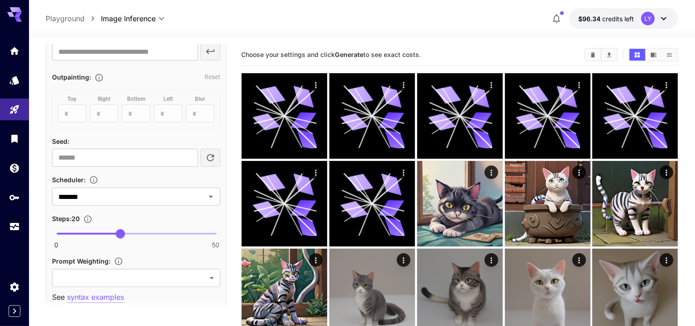
scroll to position [462, 0]
drag, startPoint x: 123, startPoint y: 228, endPoint x: 153, endPoint y: 235, distance: 31.2
click at [153, 235] on span "30" at bounding box center [152, 233] width 9 height 9
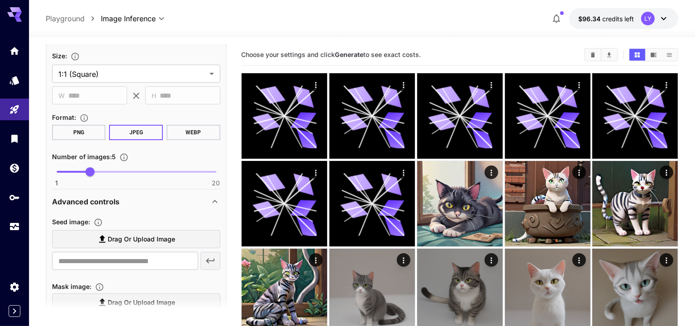
scroll to position [126, 0]
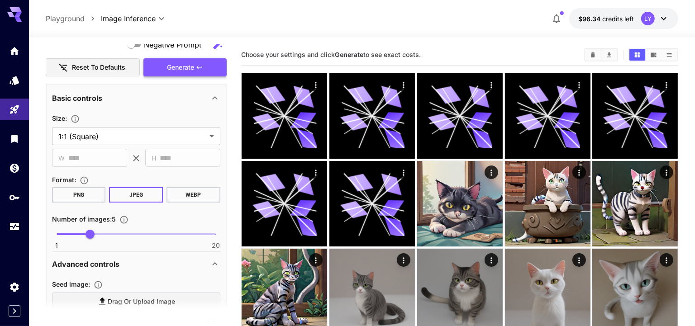
click at [191, 62] on span "Generate" at bounding box center [180, 67] width 27 height 11
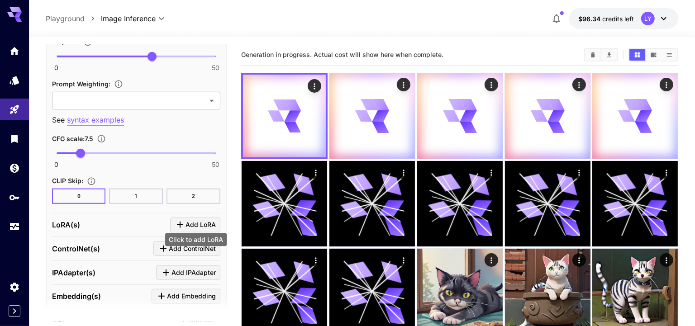
scroll to position [717, 0]
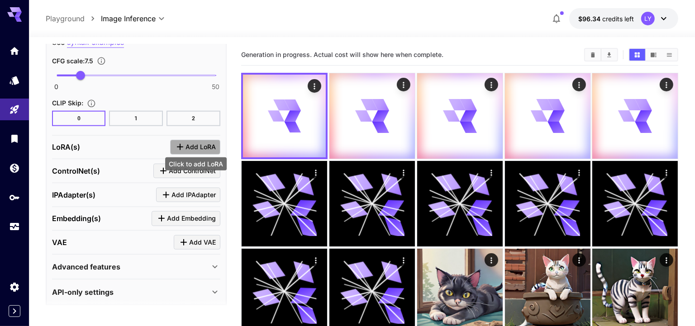
click at [202, 143] on span "Add LoRA" at bounding box center [201, 147] width 30 height 11
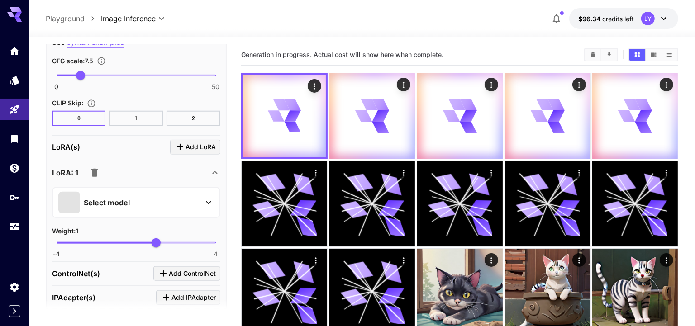
click at [137, 196] on div "Select model" at bounding box center [128, 203] width 141 height 22
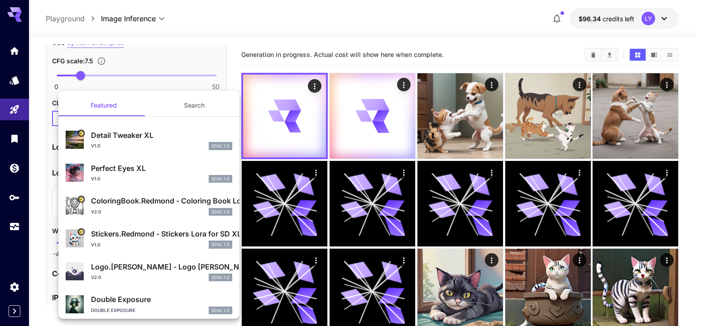
click at [446, 115] on div at bounding box center [352, 163] width 704 height 326
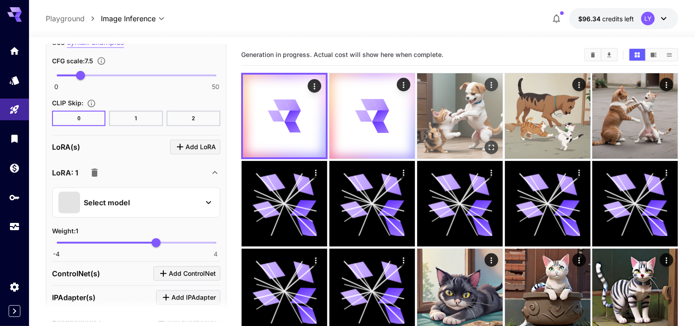
click at [459, 123] on img at bounding box center [460, 116] width 86 height 86
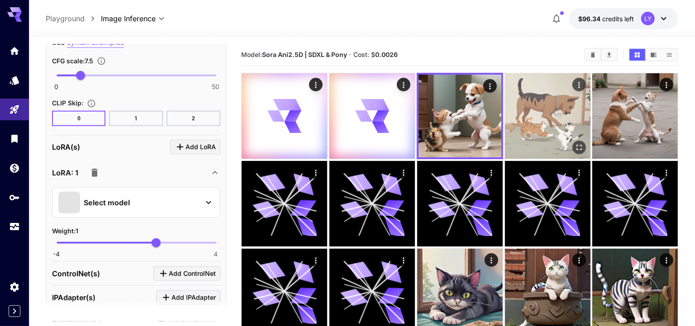
click at [521, 121] on img at bounding box center [548, 116] width 86 height 86
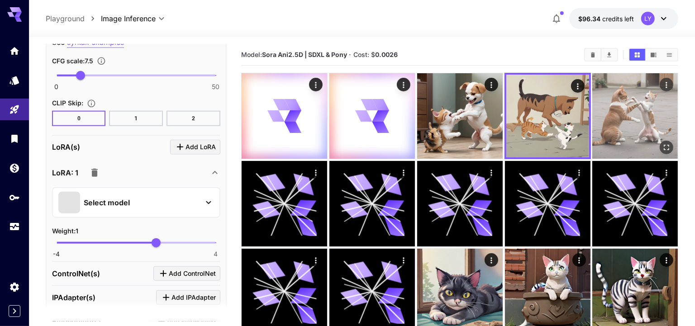
click at [621, 120] on img at bounding box center [636, 116] width 86 height 86
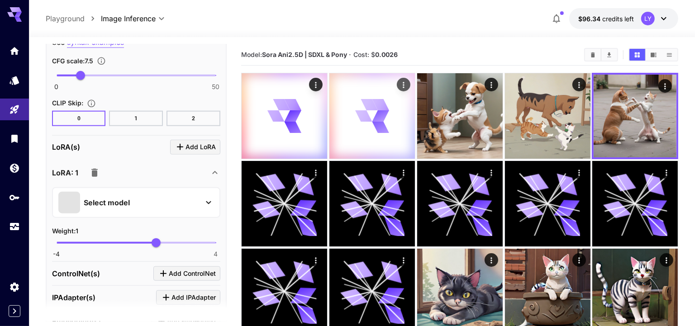
click at [363, 127] on icon at bounding box center [372, 116] width 34 height 34
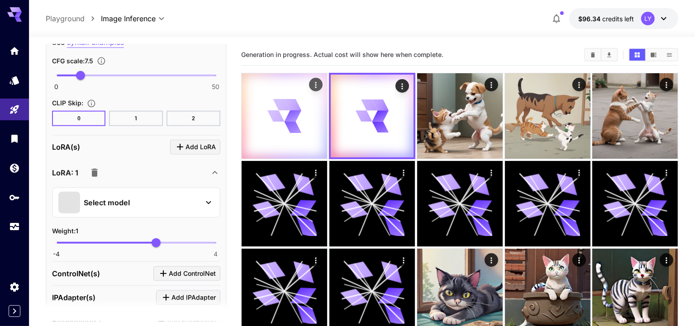
click at [299, 127] on icon at bounding box center [284, 116] width 34 height 34
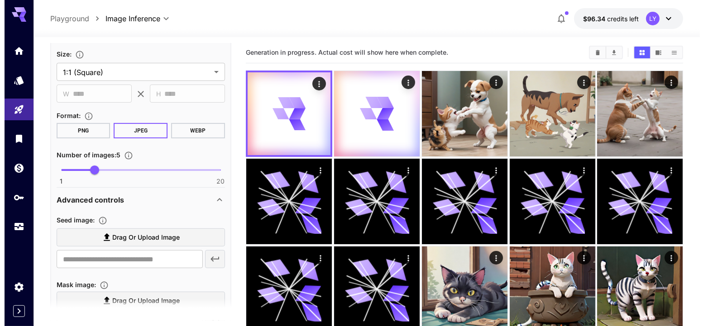
scroll to position [0, 0]
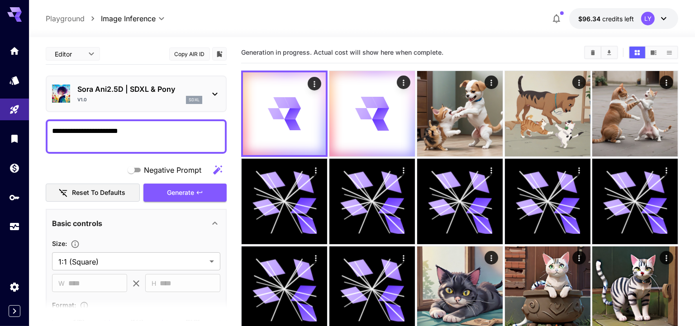
click at [155, 101] on div "v1.0 sdxl" at bounding box center [139, 100] width 125 height 8
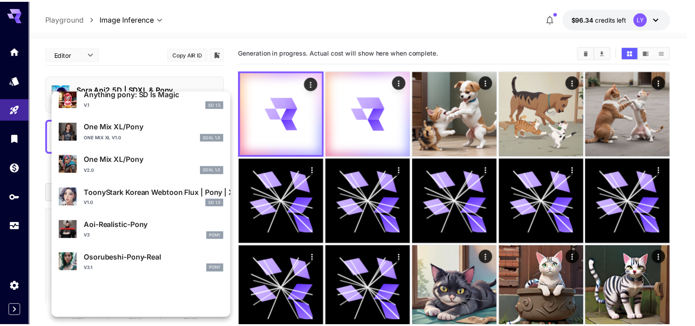
scroll to position [104, 0]
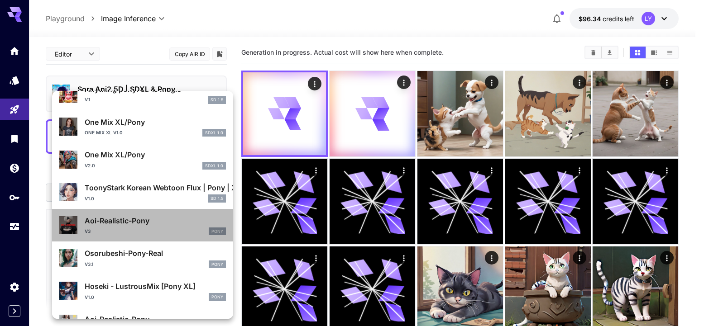
click at [162, 229] on div "V3 Pony" at bounding box center [155, 232] width 141 height 8
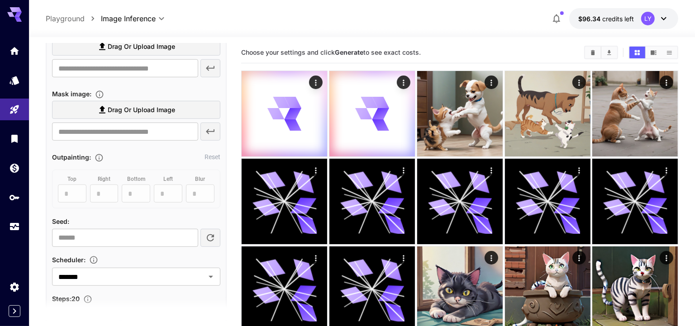
scroll to position [479, 0]
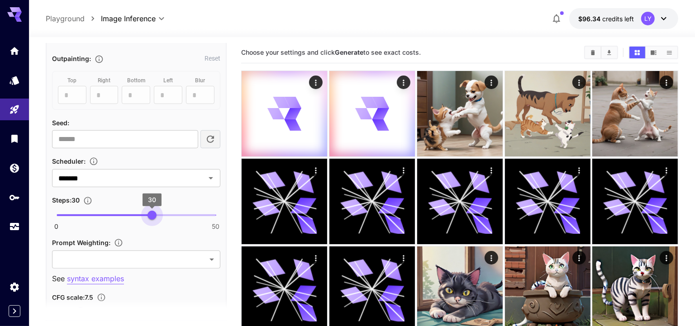
drag, startPoint x: 120, startPoint y: 210, endPoint x: 151, endPoint y: 215, distance: 31.6
click at [151, 215] on span "30" at bounding box center [152, 215] width 9 height 9
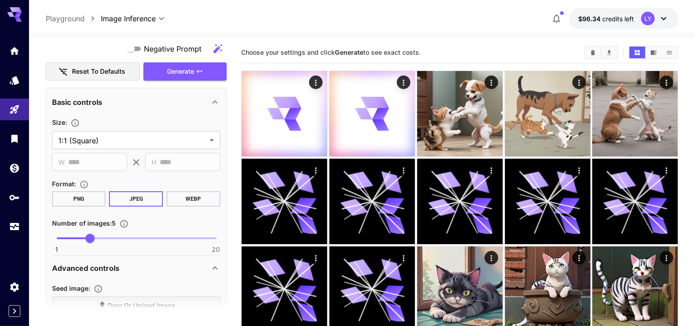
scroll to position [73, 0]
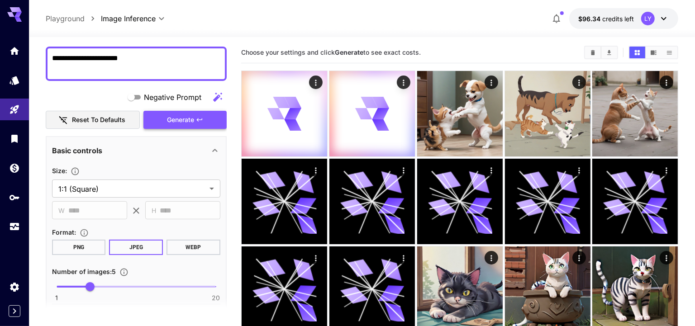
click at [180, 119] on span "Generate" at bounding box center [180, 120] width 27 height 11
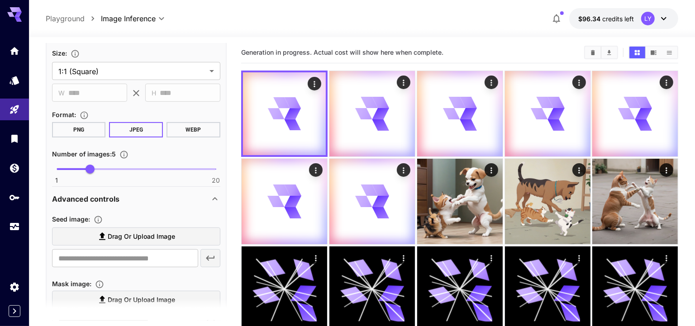
scroll to position [245, 0]
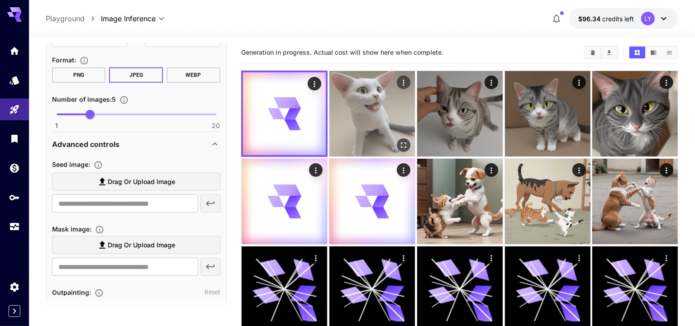
click at [388, 103] on img at bounding box center [373, 114] width 86 height 86
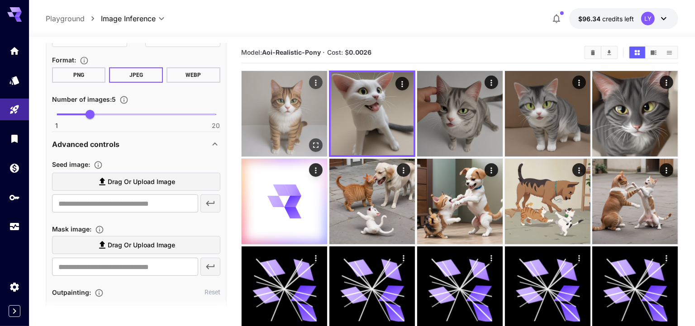
click at [301, 112] on img at bounding box center [285, 114] width 86 height 86
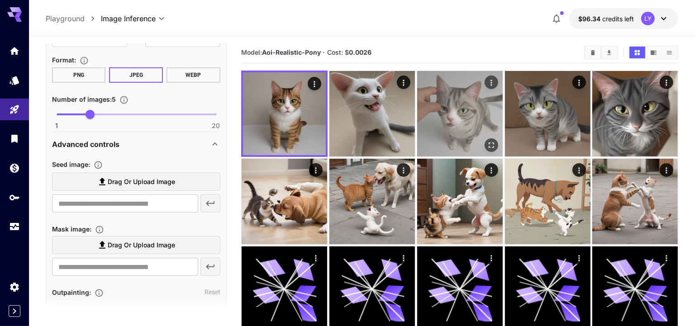
click at [465, 117] on img at bounding box center [460, 114] width 86 height 86
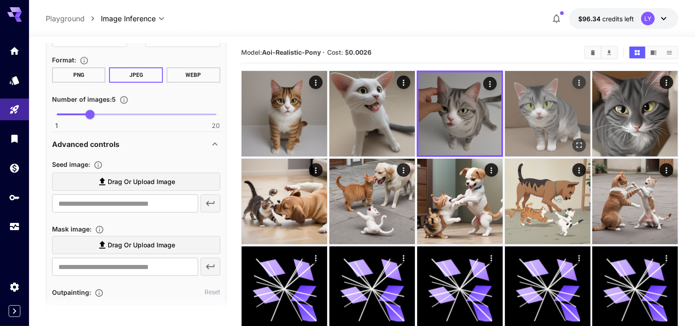
click at [541, 123] on img at bounding box center [548, 114] width 86 height 86
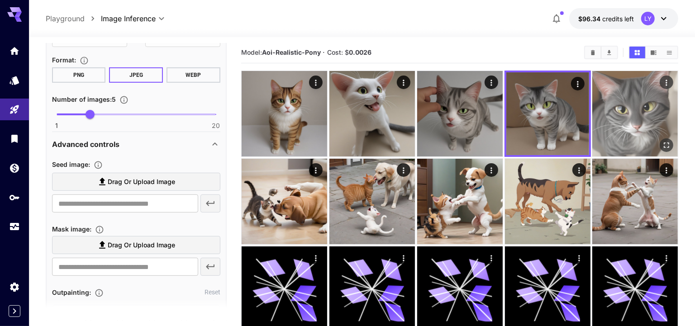
click at [612, 122] on img at bounding box center [636, 114] width 86 height 86
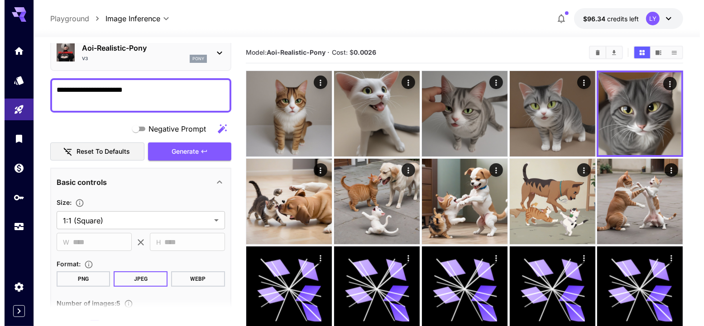
scroll to position [32, 0]
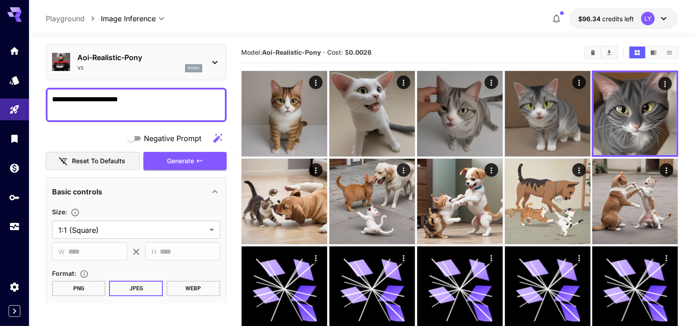
click at [148, 72] on div "V3 pony" at bounding box center [139, 68] width 125 height 8
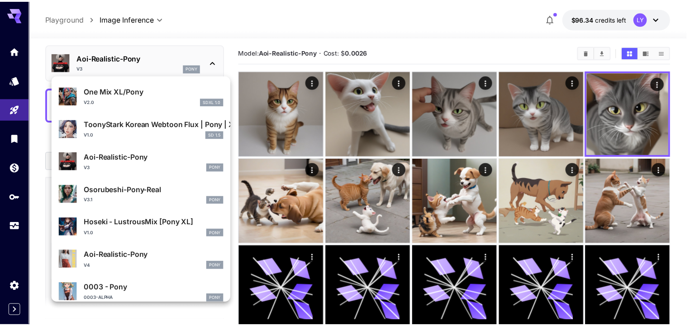
scroll to position [202, 0]
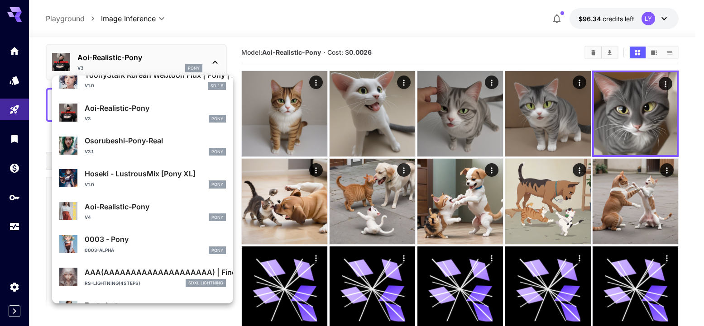
click at [162, 184] on div "v1.0 Pony" at bounding box center [155, 185] width 141 height 8
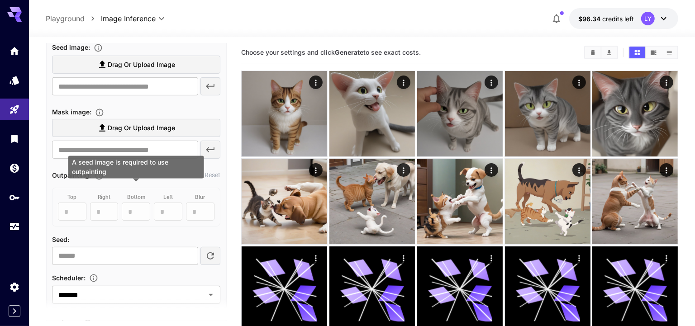
scroll to position [564, 0]
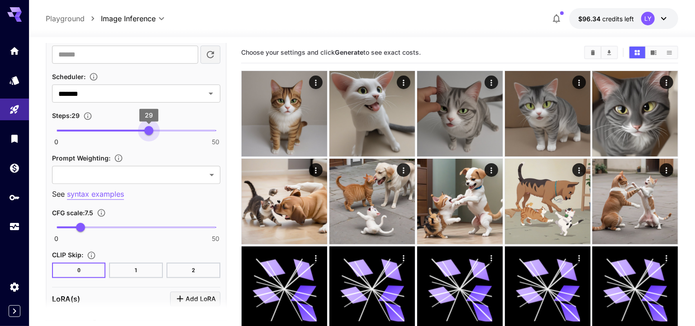
type input "**"
drag, startPoint x: 125, startPoint y: 128, endPoint x: 153, endPoint y: 130, distance: 27.7
click at [153, 130] on span "30" at bounding box center [152, 130] width 9 height 9
type input "*"
click at [76, 225] on span "6" at bounding box center [75, 227] width 9 height 9
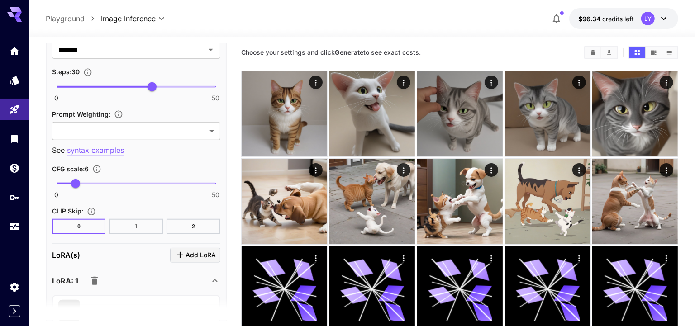
scroll to position [691, 0]
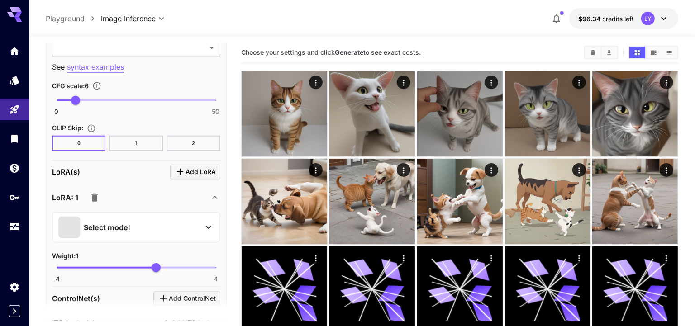
click at [97, 195] on icon "button" at bounding box center [94, 198] width 6 height 8
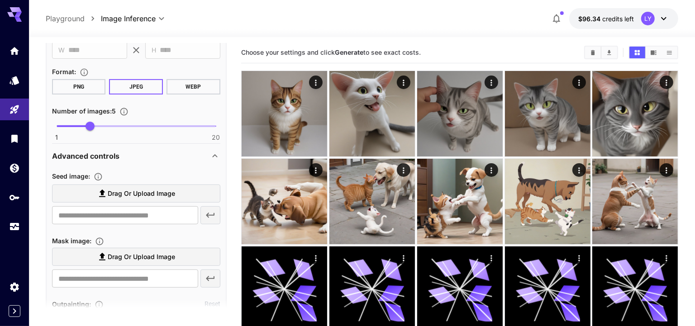
scroll to position [25, 0]
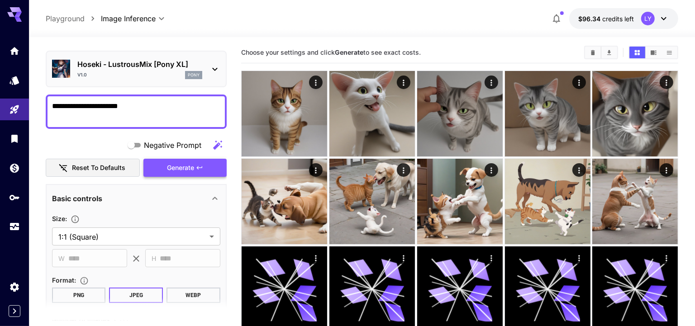
click at [171, 166] on span "Generate" at bounding box center [180, 168] width 27 height 11
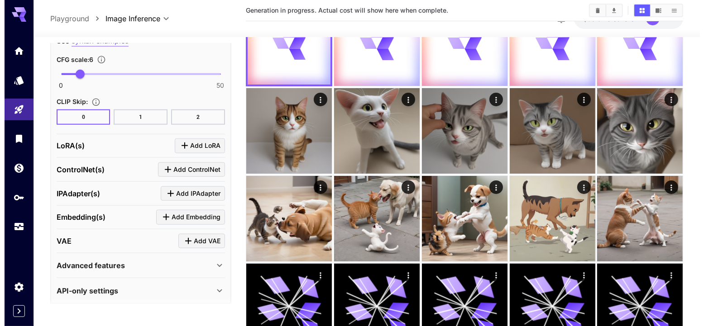
scroll to position [102, 0]
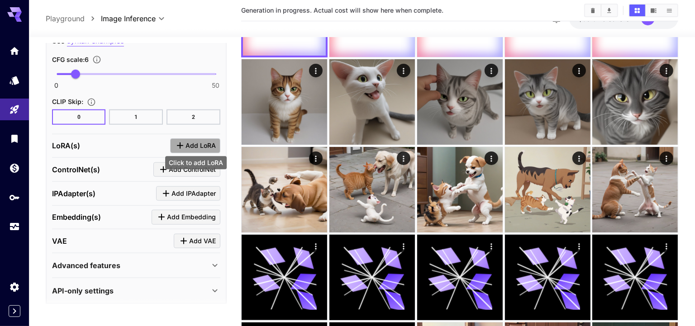
click at [188, 143] on span "Add LoRA" at bounding box center [201, 145] width 30 height 11
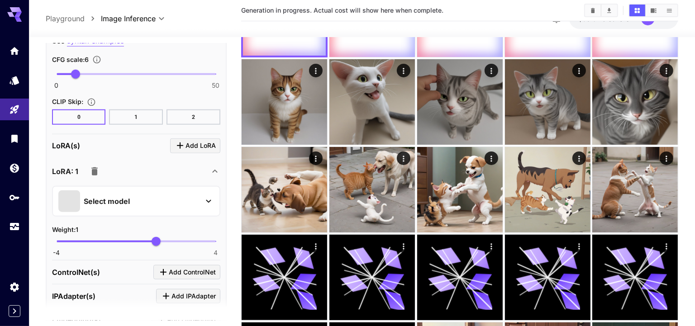
click at [90, 198] on p "Select model" at bounding box center [107, 201] width 46 height 11
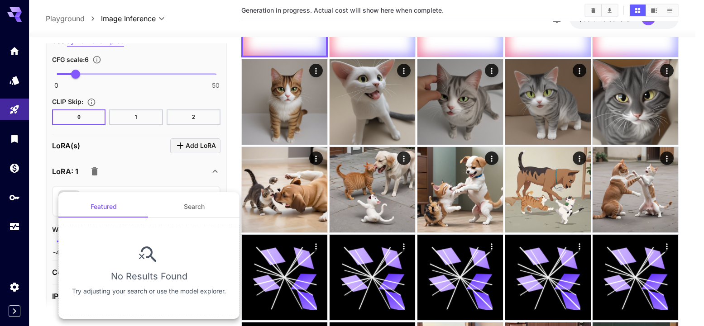
click at [184, 209] on button "Search" at bounding box center [194, 207] width 91 height 22
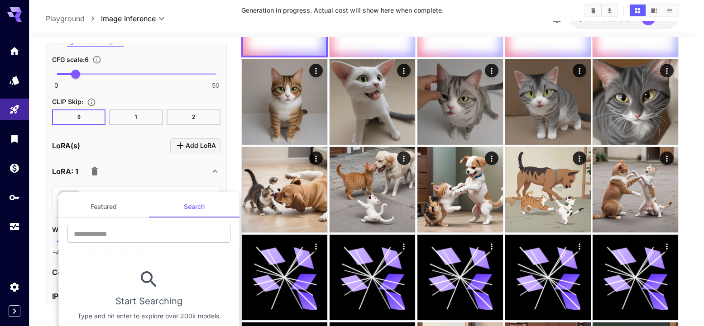
click at [100, 202] on button "Featured" at bounding box center [103, 207] width 91 height 22
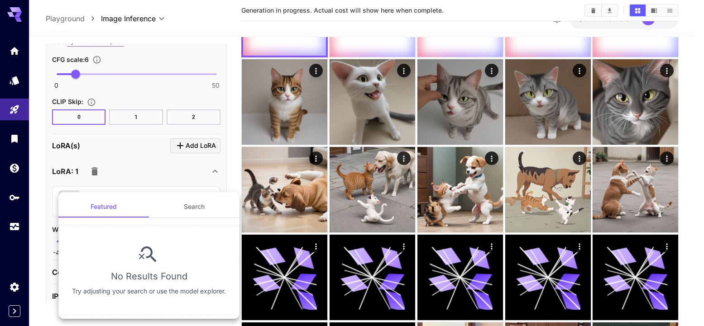
click at [152, 165] on div at bounding box center [352, 163] width 704 height 326
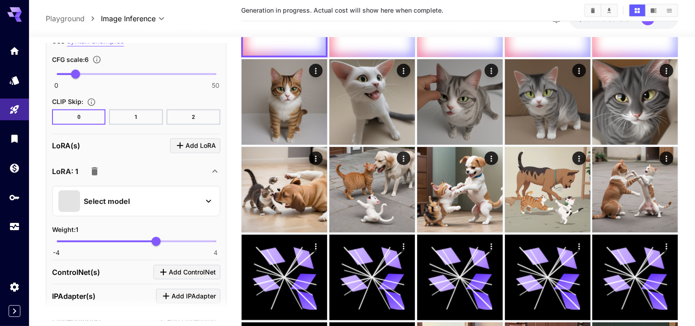
click at [100, 172] on button "button" at bounding box center [95, 172] width 18 height 18
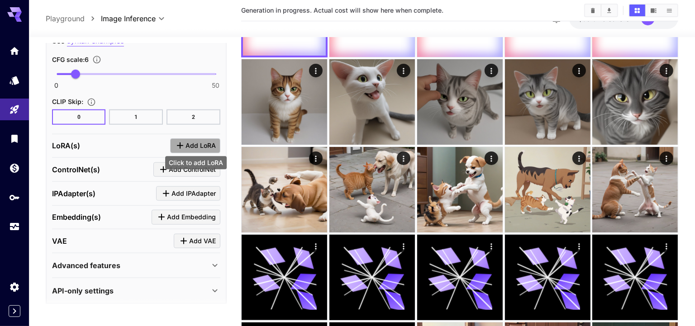
click at [196, 145] on span "Add LoRA" at bounding box center [201, 145] width 30 height 11
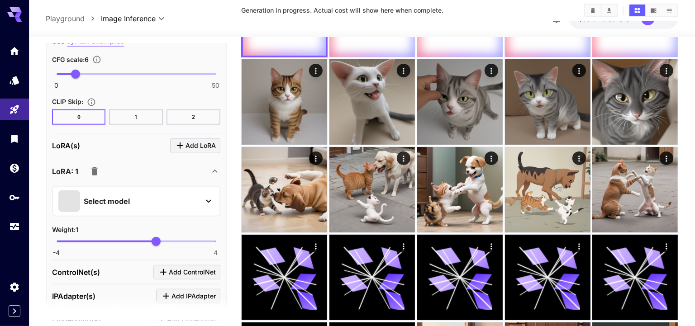
click at [197, 198] on div "Select model" at bounding box center [128, 202] width 141 height 22
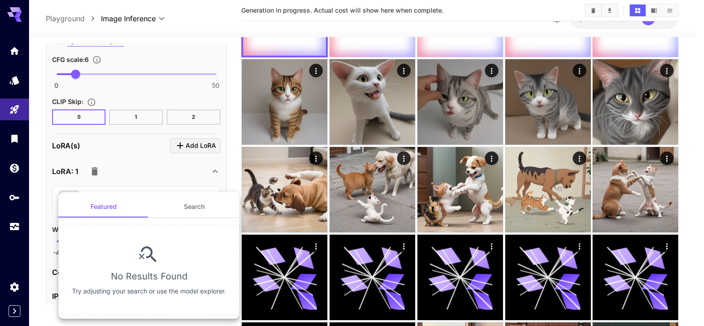
click at [189, 210] on button "Search" at bounding box center [194, 207] width 91 height 22
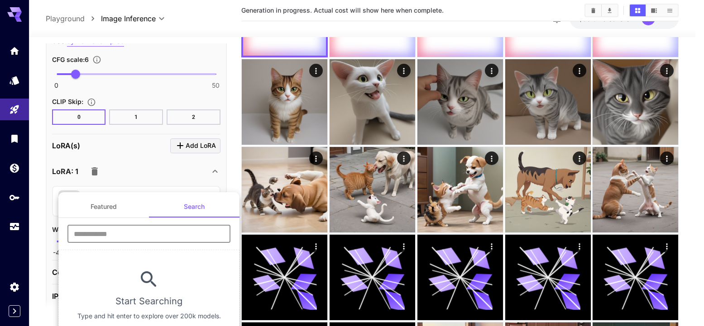
click at [125, 239] on input "text" at bounding box center [148, 234] width 163 height 18
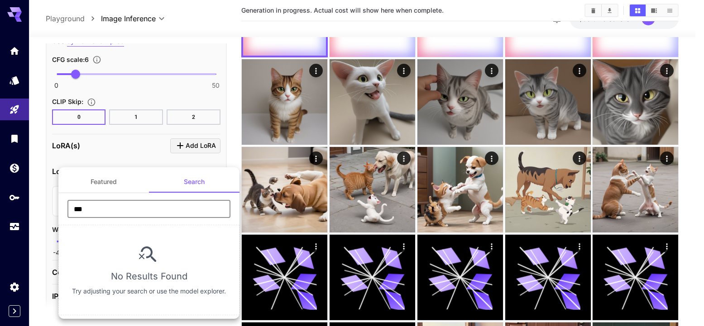
type input "***"
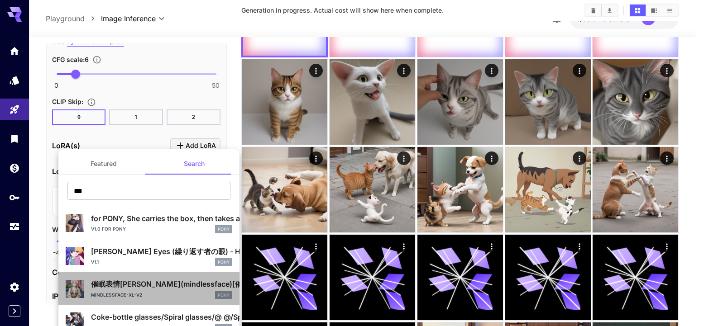
click at [151, 286] on p "催眠表情LoRA(mindlessface)[催眠hypno,無表情expressionless,半目half-closed eyes]" at bounding box center [161, 284] width 141 height 11
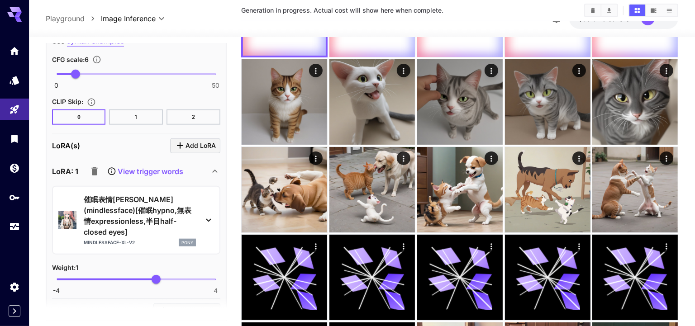
click at [120, 214] on p "催眠表情LoRA(mindlessface)[催眠hypno,無表情expressionless,半目half-closed eyes]" at bounding box center [140, 215] width 112 height 43
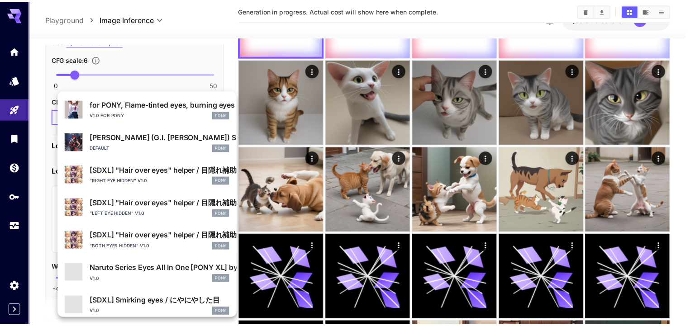
scroll to position [189, 0]
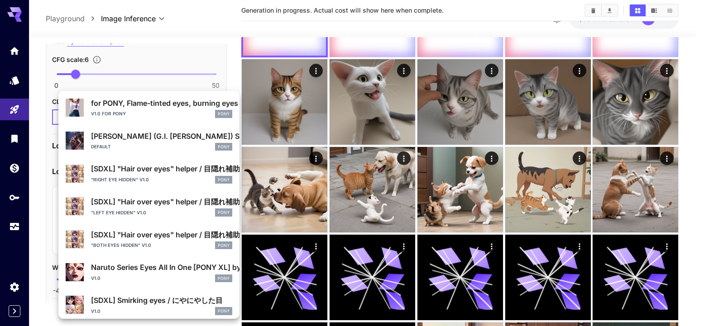
click at [129, 268] on p "Naruto Series Eyes All In One [PONY XL] by UOC" at bounding box center [161, 267] width 141 height 11
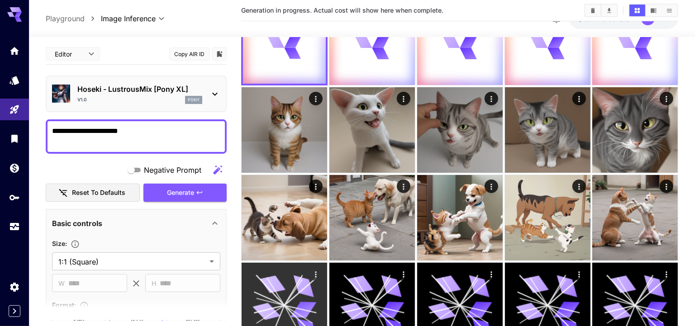
scroll to position [0, 0]
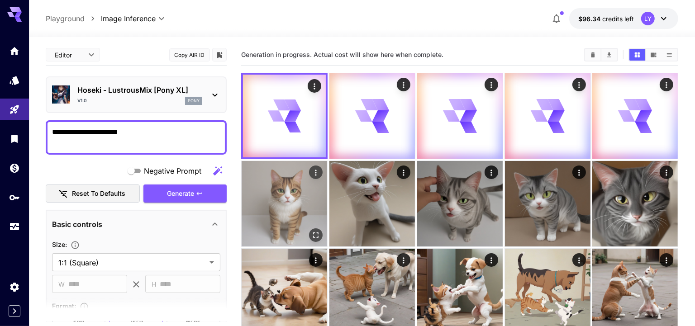
click at [300, 186] on img at bounding box center [285, 204] width 86 height 86
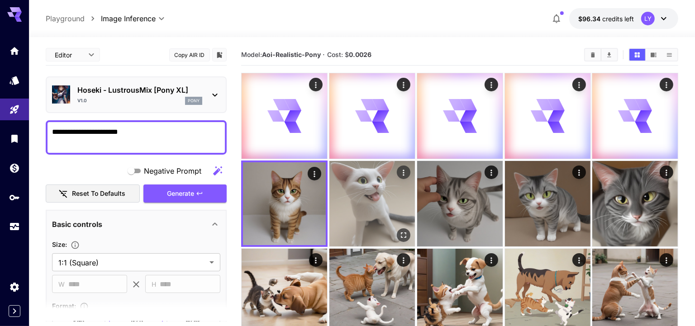
click at [379, 197] on img at bounding box center [373, 204] width 86 height 86
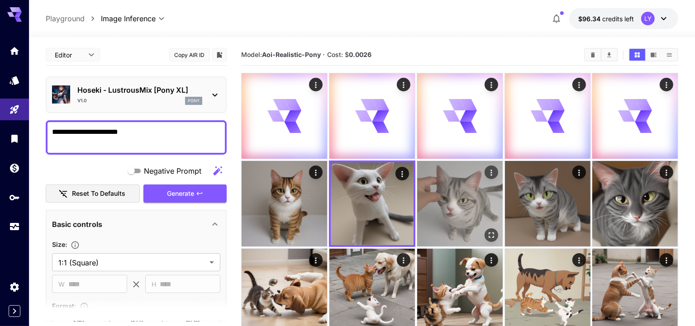
click at [469, 205] on img at bounding box center [460, 204] width 86 height 86
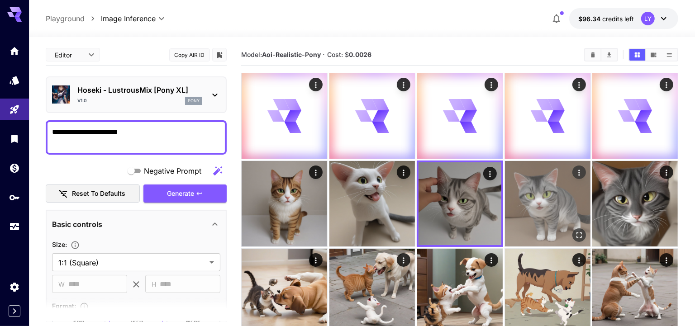
click at [529, 203] on img at bounding box center [548, 204] width 86 height 86
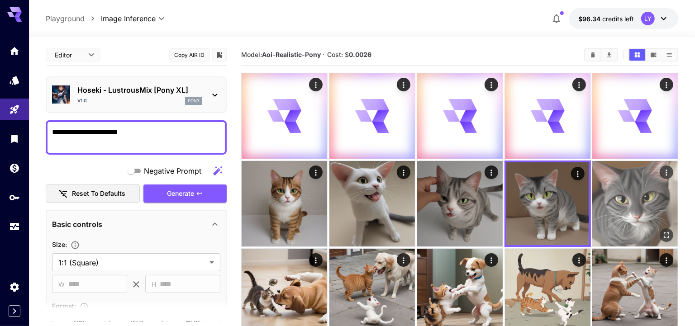
click at [605, 206] on img at bounding box center [636, 204] width 86 height 86
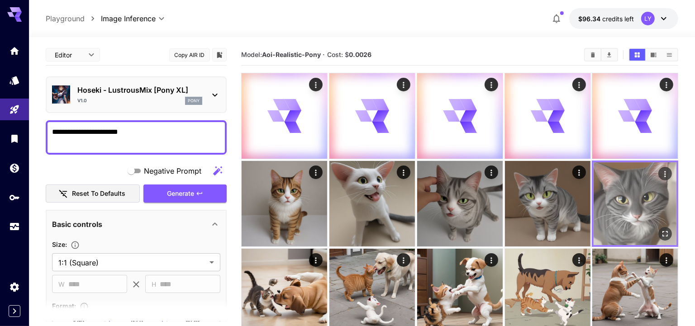
scroll to position [99, 0]
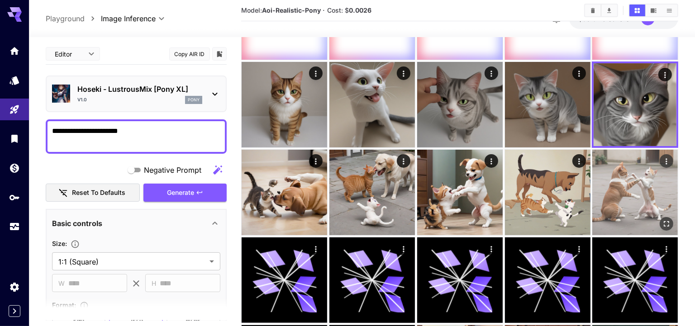
click at [621, 196] on img at bounding box center [636, 193] width 86 height 86
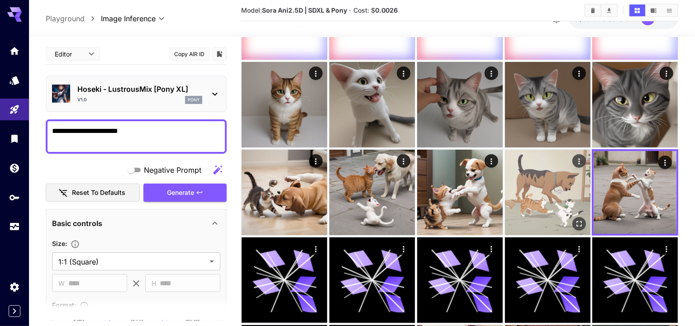
click at [564, 196] on img at bounding box center [548, 193] width 86 height 86
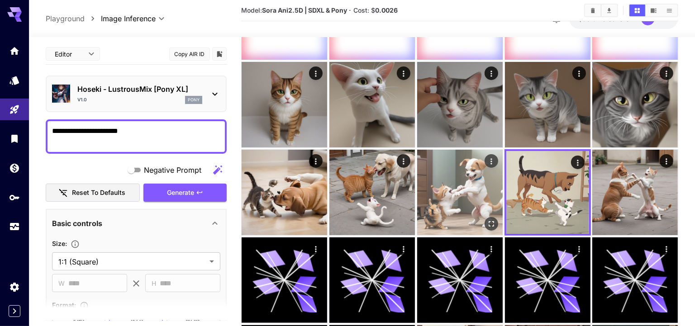
click at [483, 196] on img at bounding box center [460, 193] width 86 height 86
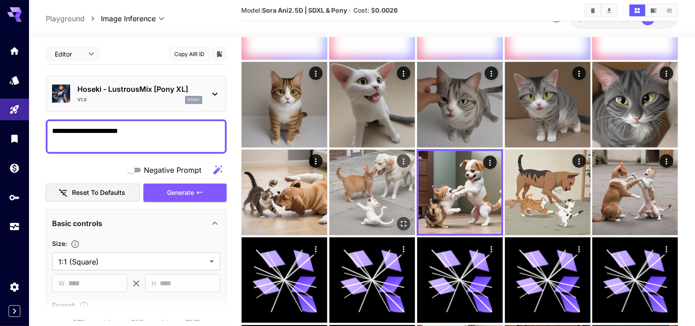
click at [399, 191] on img at bounding box center [373, 193] width 86 height 86
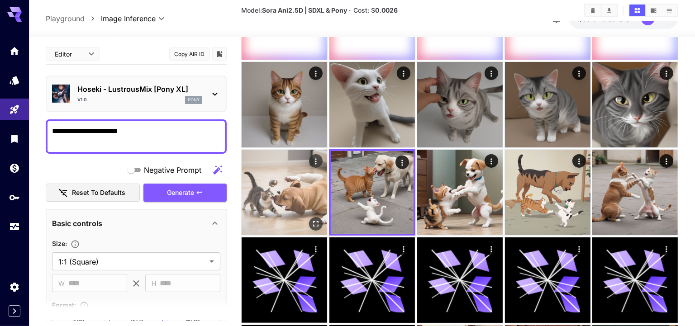
click at [289, 185] on img at bounding box center [285, 193] width 86 height 86
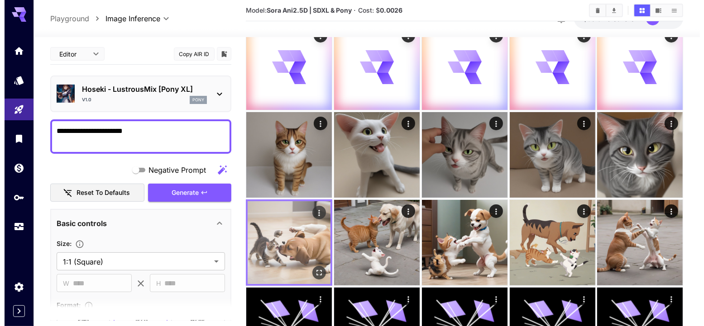
scroll to position [0, 0]
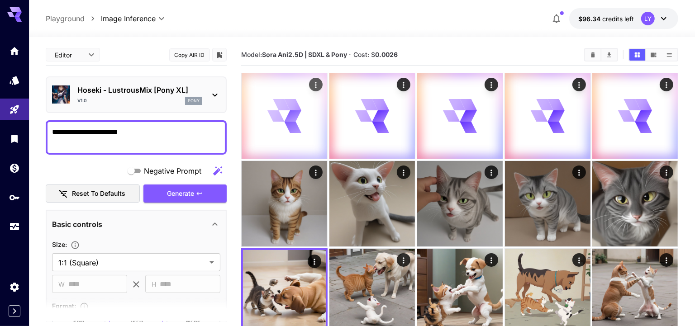
click at [301, 124] on icon at bounding box center [284, 116] width 34 height 34
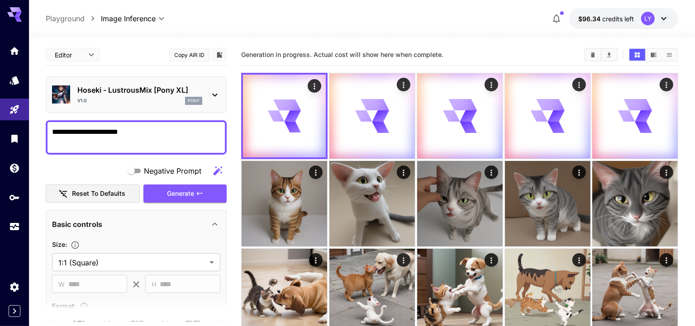
click at [148, 93] on p "Hoseki - LustrousMix [Pony XL]" at bounding box center [139, 90] width 125 height 11
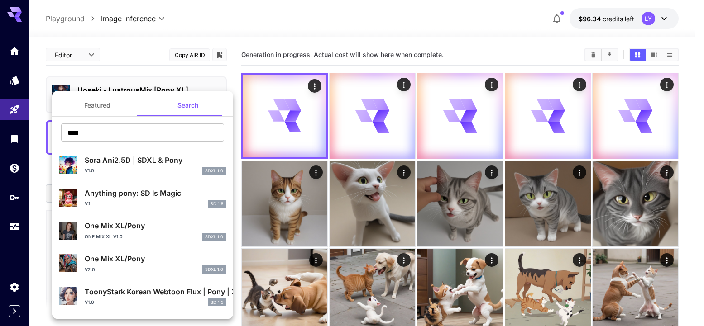
click at [104, 103] on button "Featured" at bounding box center [97, 106] width 91 height 22
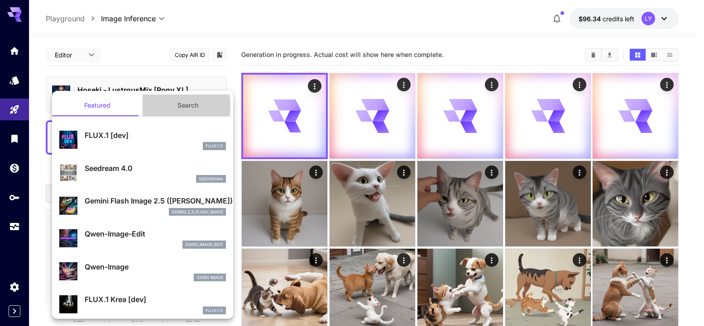
click at [155, 106] on button "Search" at bounding box center [188, 106] width 91 height 22
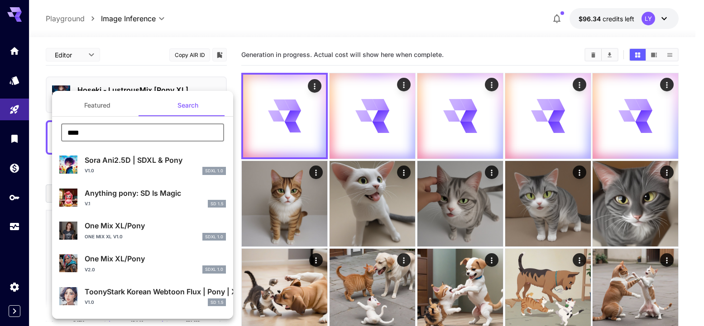
click at [138, 131] on input "****" at bounding box center [142, 133] width 163 height 18
type input "**********"
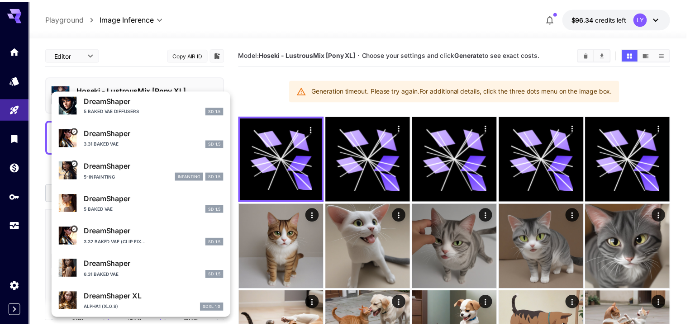
scroll to position [823, 0]
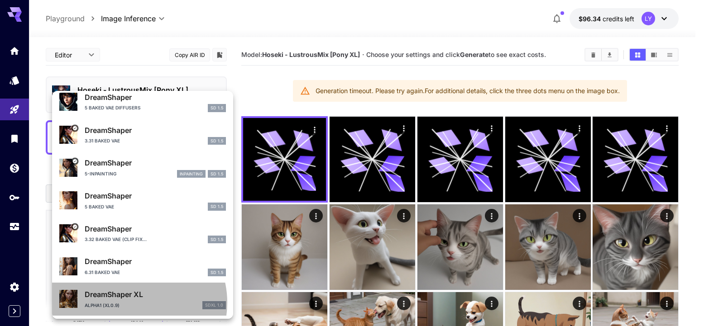
click at [133, 302] on div "alpha1 (xl0.9) SDXL 1.0" at bounding box center [155, 305] width 141 height 8
type input "**"
type input "***"
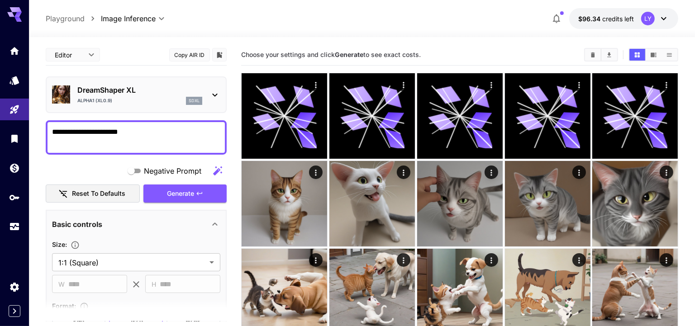
click at [147, 138] on textarea "**********" at bounding box center [136, 138] width 169 height 22
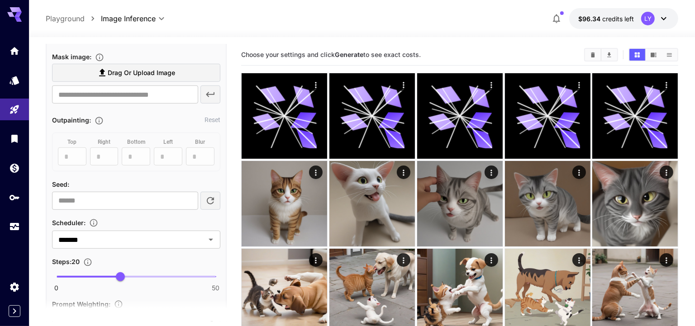
scroll to position [419, 0]
type input "**"
drag, startPoint x: 124, startPoint y: 274, endPoint x: 152, endPoint y: 276, distance: 27.7
click at [152, 276] on span "30" at bounding box center [152, 277] width 9 height 9
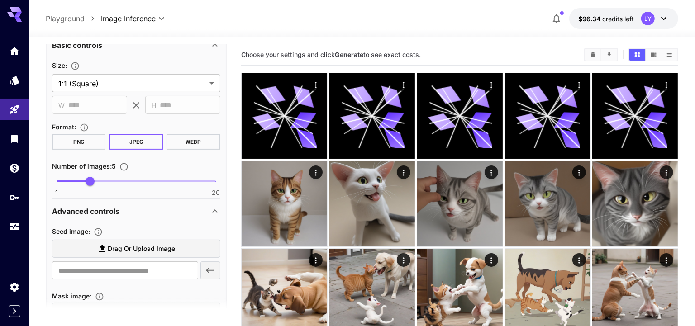
scroll to position [0, 0]
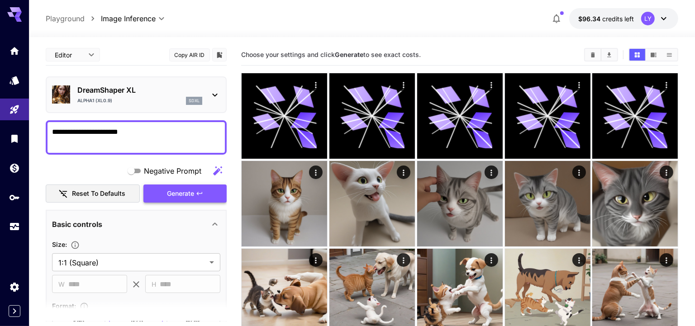
click at [171, 194] on span "Generate" at bounding box center [180, 193] width 27 height 11
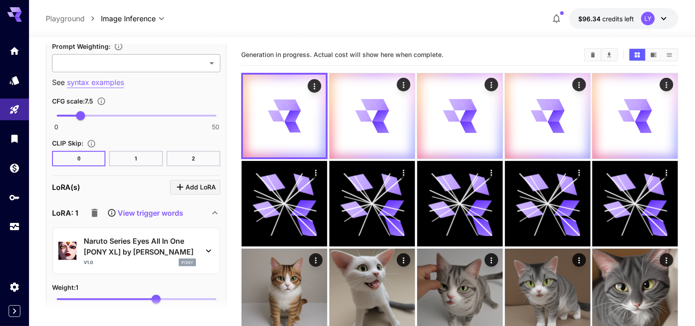
scroll to position [739, 0]
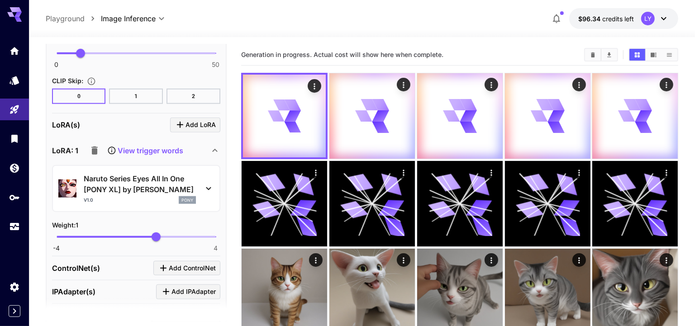
click at [112, 146] on icon at bounding box center [111, 150] width 9 height 9
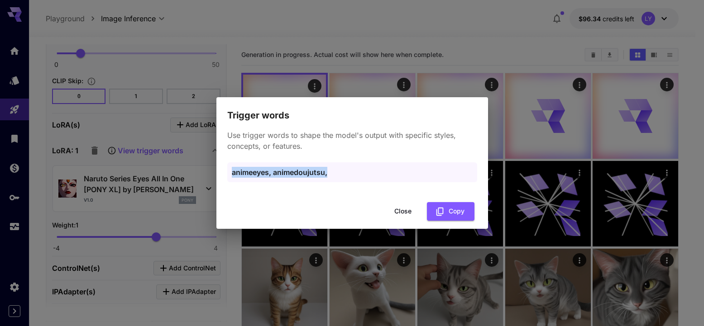
drag, startPoint x: 335, startPoint y: 173, endPoint x: 228, endPoint y: 170, distance: 107.3
click at [228, 170] on div "animeeyes, animedoujutsu," at bounding box center [352, 173] width 250 height 20
copy p "animeeyes, animedoujutsu,"
click at [403, 212] on button "Close" at bounding box center [402, 211] width 41 height 19
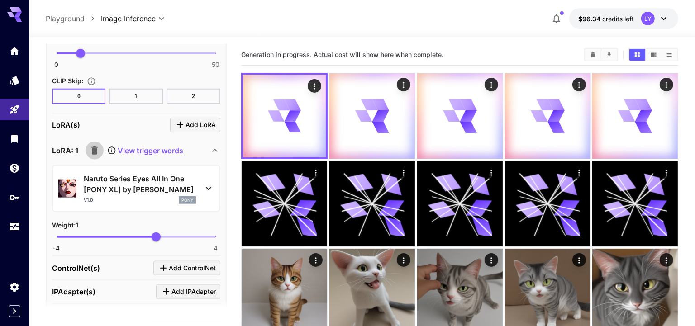
click at [97, 146] on icon "button" at bounding box center [94, 150] width 11 height 11
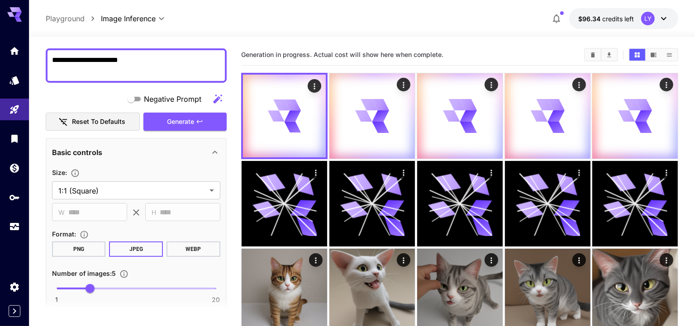
scroll to position [14, 0]
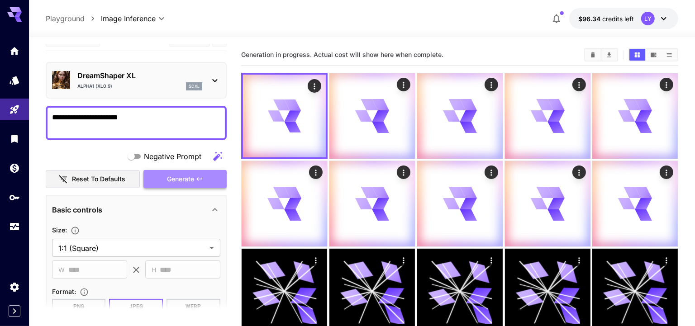
click at [179, 184] on span "Generate" at bounding box center [180, 179] width 27 height 11
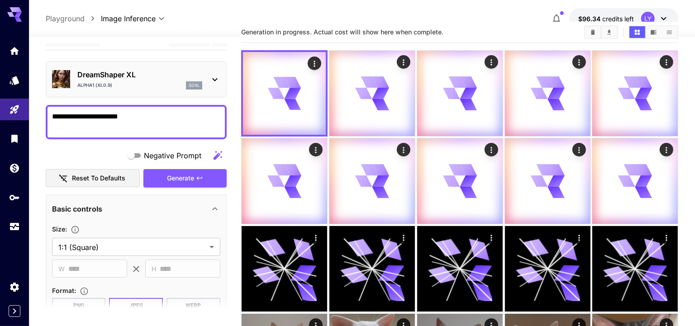
scroll to position [0, 0]
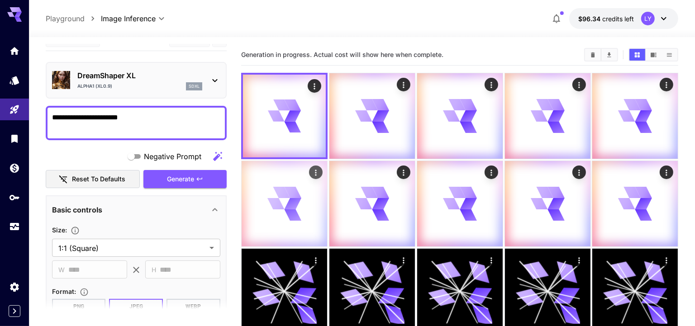
click at [281, 223] on div at bounding box center [285, 204] width 86 height 86
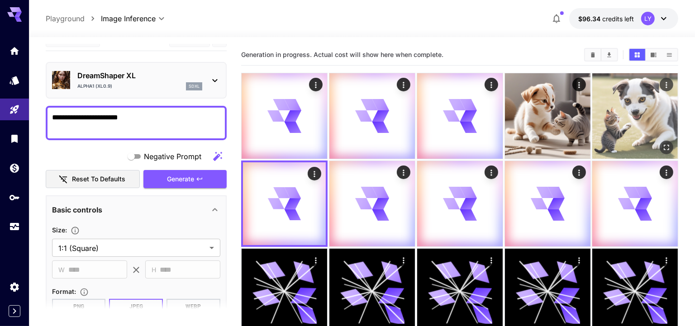
click at [605, 151] on img at bounding box center [636, 116] width 86 height 86
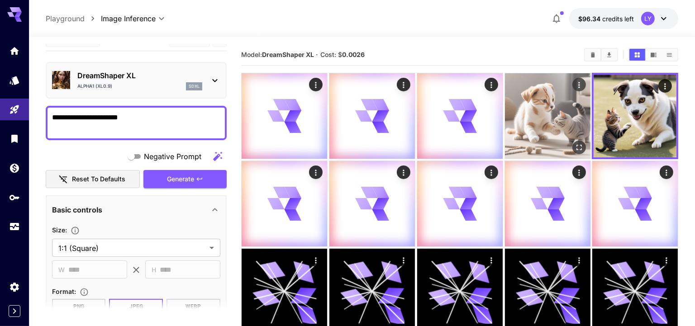
click at [528, 133] on img at bounding box center [548, 116] width 86 height 86
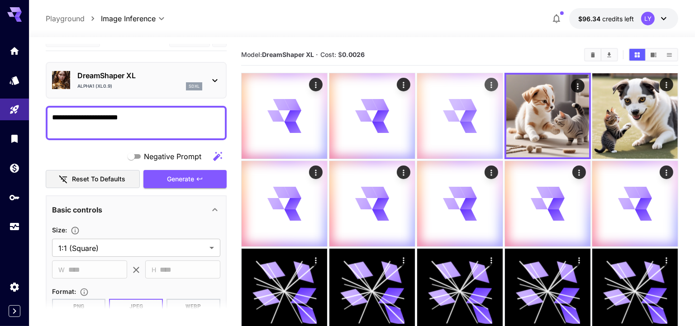
click at [467, 129] on icon at bounding box center [468, 127] width 17 height 11
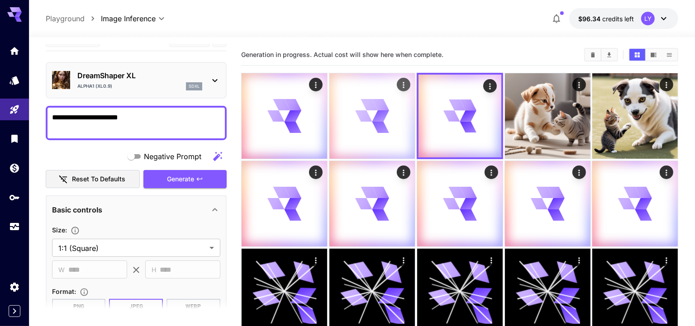
click at [376, 125] on icon at bounding box center [372, 116] width 34 height 34
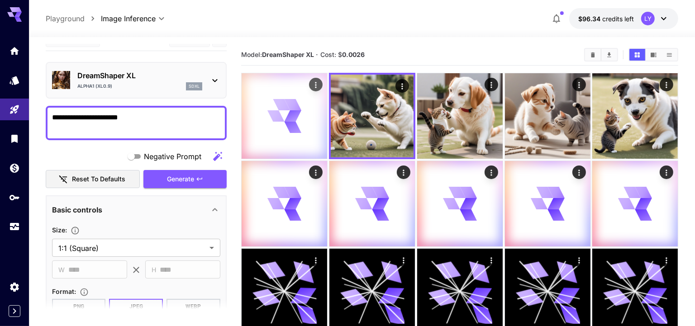
click at [296, 125] on icon at bounding box center [292, 127] width 17 height 11
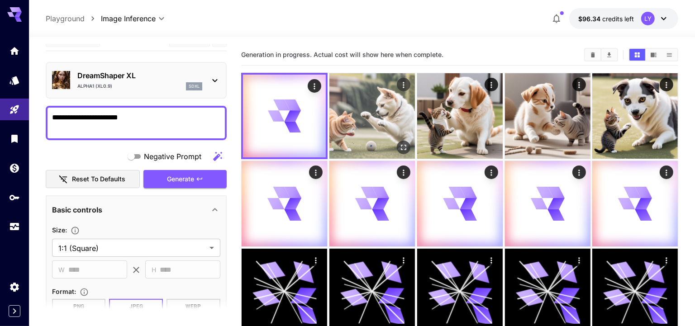
click at [373, 126] on img at bounding box center [373, 116] width 86 height 86
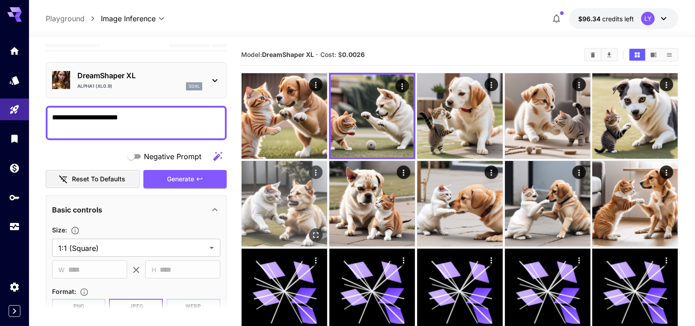
click at [291, 202] on img at bounding box center [285, 204] width 86 height 86
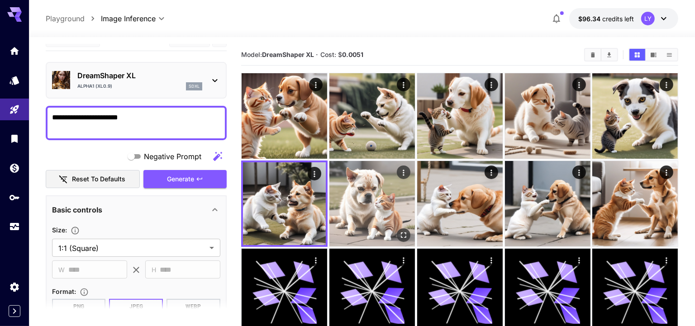
click at [367, 202] on img at bounding box center [373, 204] width 86 height 86
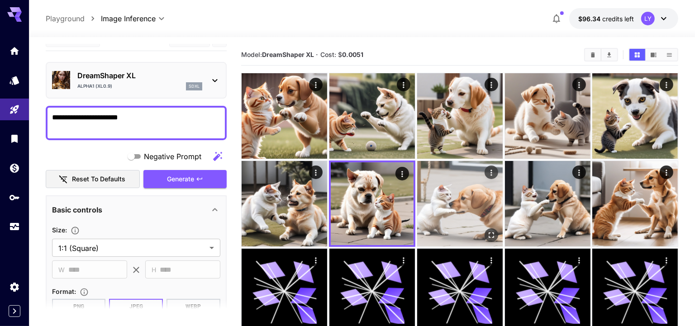
click at [464, 200] on img at bounding box center [460, 204] width 86 height 86
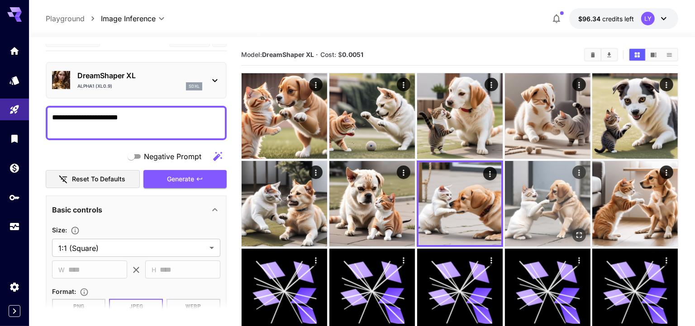
click at [543, 205] on img at bounding box center [548, 204] width 86 height 86
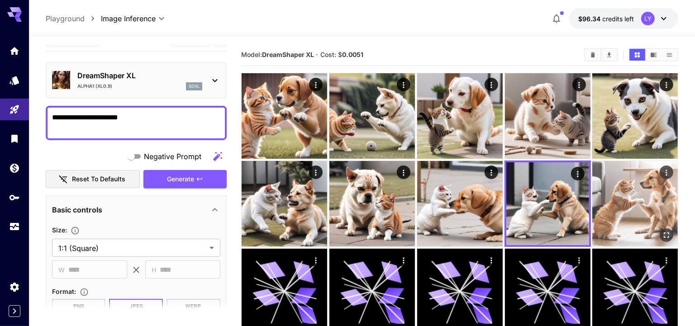
click at [630, 211] on img at bounding box center [636, 204] width 86 height 86
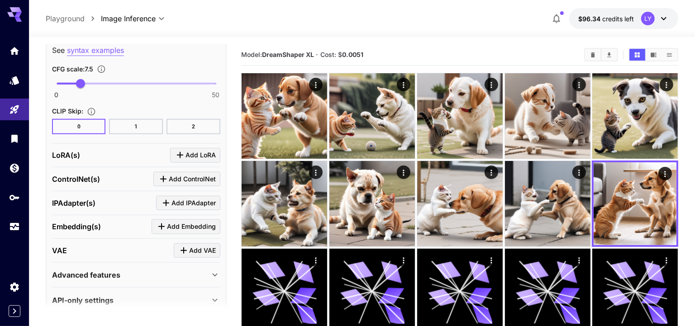
scroll to position [698, 0]
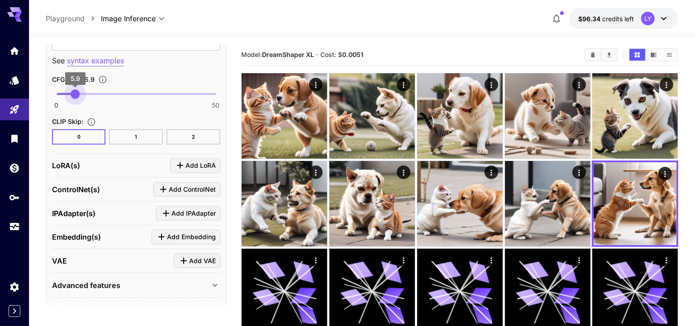
drag, startPoint x: 81, startPoint y: 92, endPoint x: 75, endPoint y: 92, distance: 5.5
click at [75, 92] on span "5.9" at bounding box center [75, 94] width 9 height 9
type input "*"
click at [76, 92] on span "6" at bounding box center [75, 94] width 9 height 9
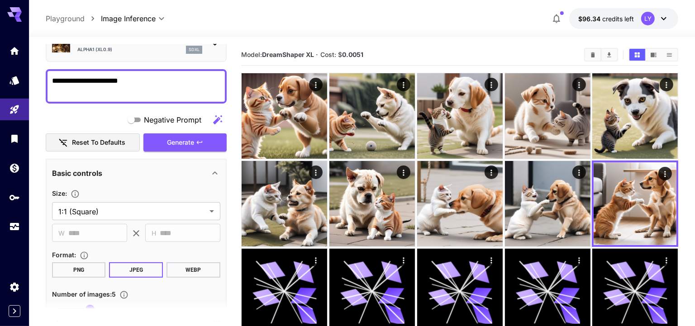
scroll to position [0, 0]
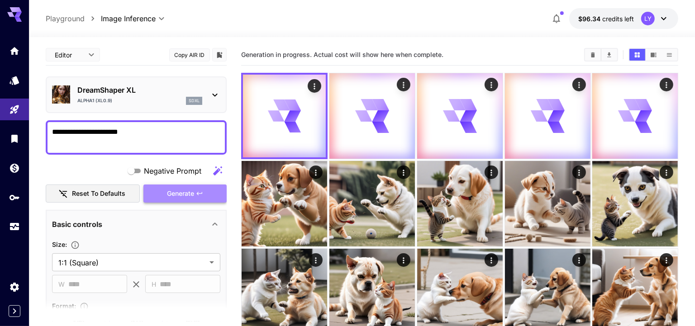
click at [194, 194] on span "Generate" at bounding box center [180, 193] width 27 height 11
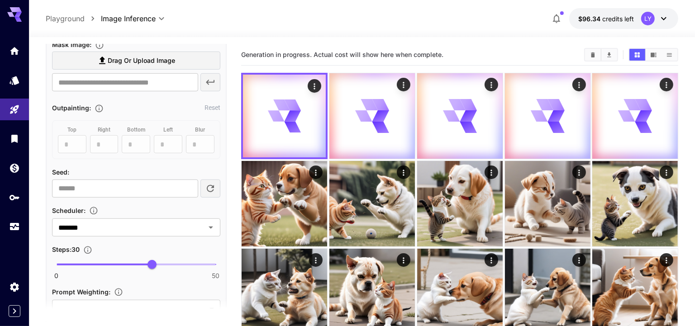
scroll to position [632, 0]
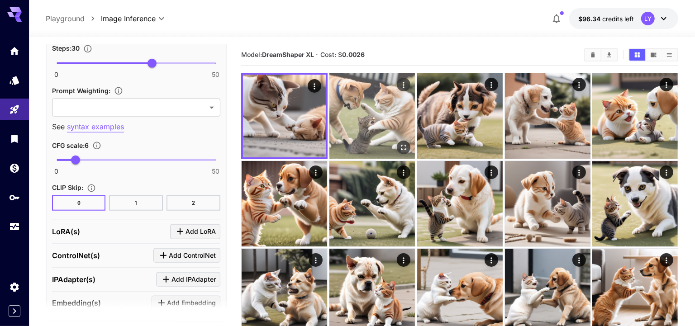
click at [349, 135] on img at bounding box center [373, 116] width 86 height 86
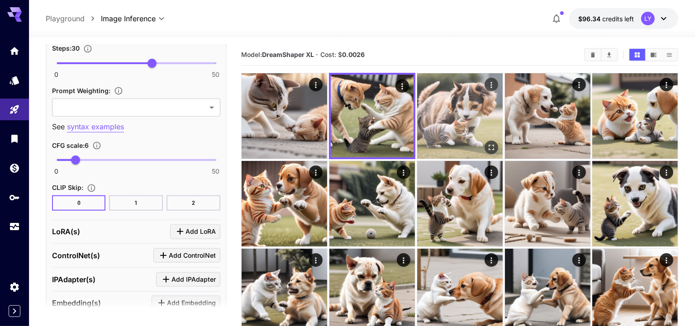
click at [449, 133] on img at bounding box center [460, 116] width 86 height 86
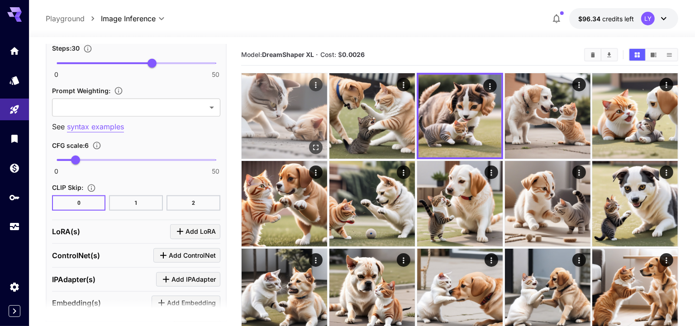
click at [299, 137] on img at bounding box center [285, 116] width 86 height 86
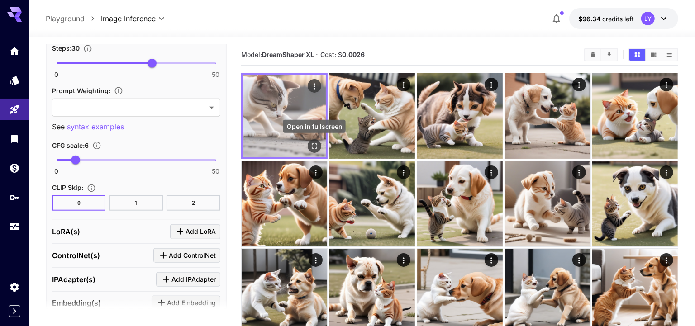
click at [312, 142] on icon "Open in fullscreen" at bounding box center [314, 146] width 9 height 9
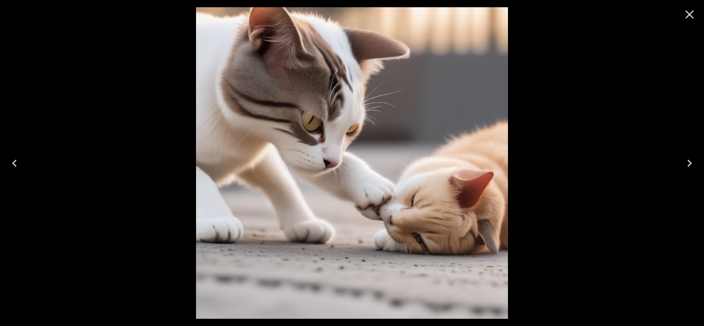
click at [691, 165] on icon "Next" at bounding box center [689, 163] width 14 height 14
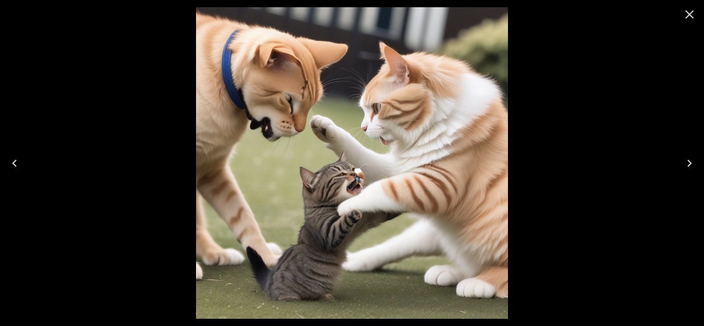
click at [692, 165] on icon "Next" at bounding box center [689, 163] width 14 height 14
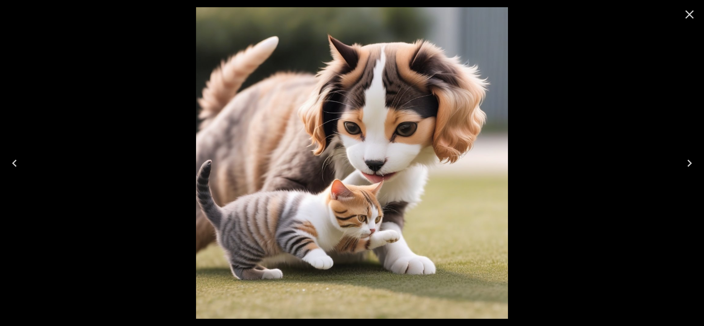
click at [692, 165] on icon "Next" at bounding box center [689, 163] width 14 height 14
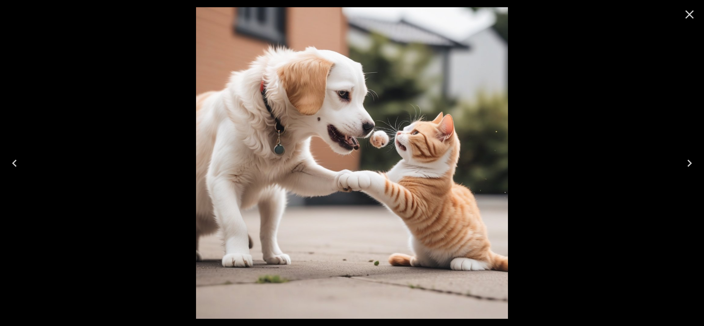
click at [692, 165] on icon "Next" at bounding box center [689, 163] width 14 height 14
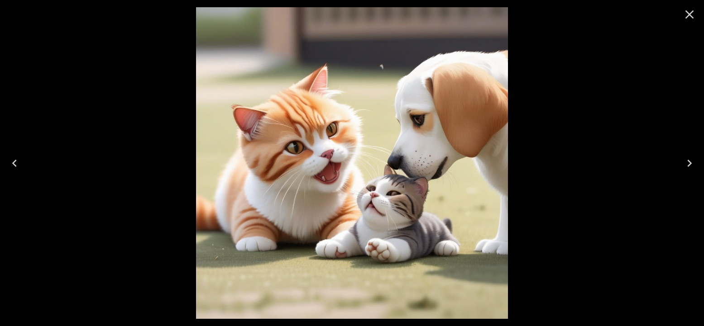
click at [692, 165] on icon "Next" at bounding box center [689, 163] width 14 height 14
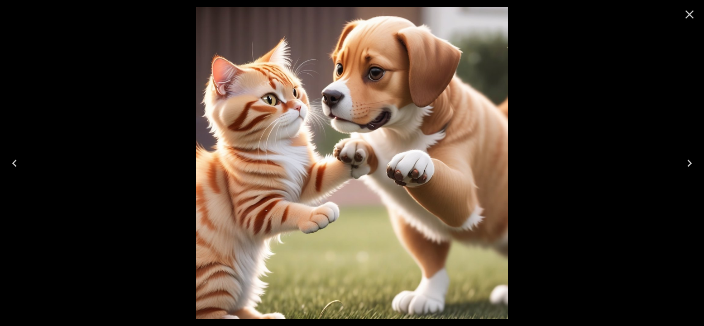
click at [692, 165] on icon "Next" at bounding box center [689, 163] width 14 height 14
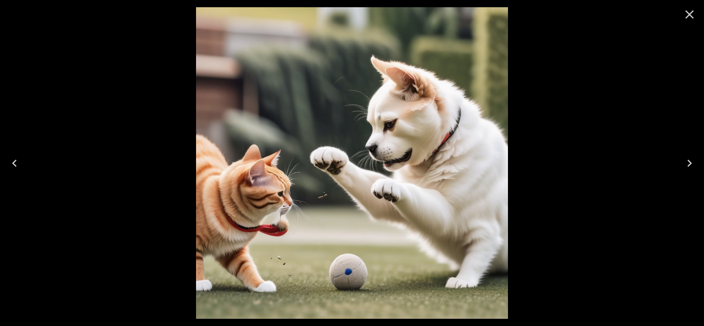
click at [692, 165] on icon "Next" at bounding box center [689, 163] width 14 height 14
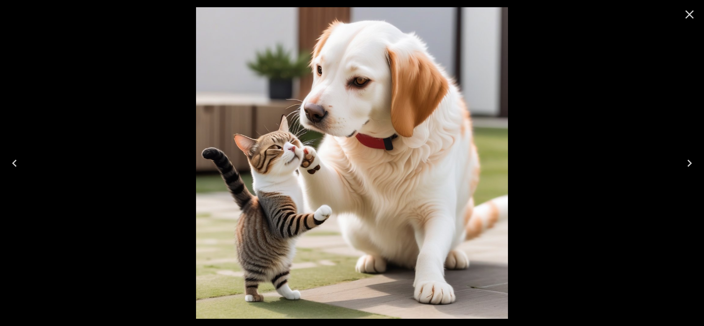
click at [692, 13] on icon "Close" at bounding box center [689, 14] width 14 height 14
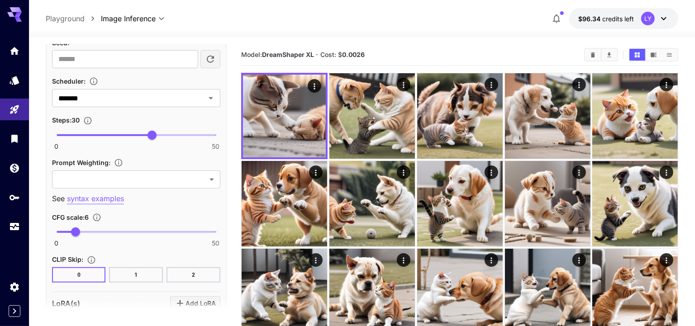
scroll to position [659, 0]
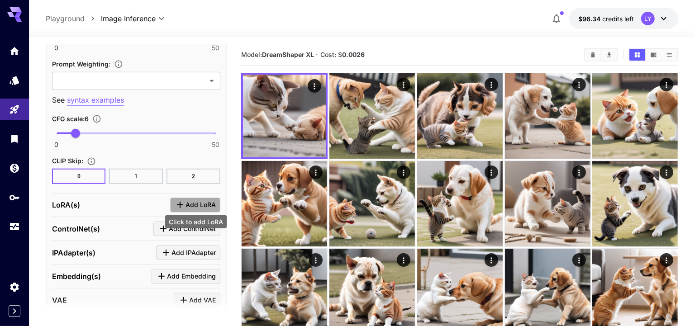
click at [182, 200] on icon "Click to add LoRA" at bounding box center [180, 205] width 11 height 11
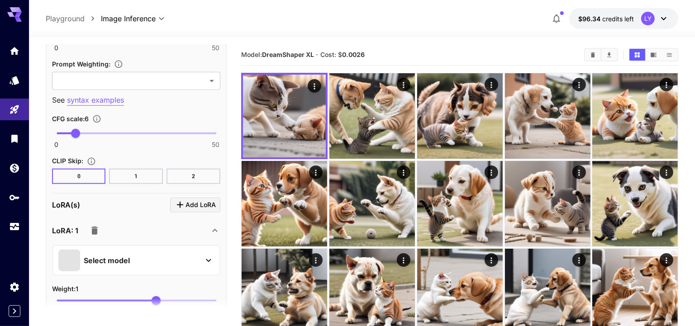
click at [116, 257] on p "Select model" at bounding box center [107, 260] width 46 height 11
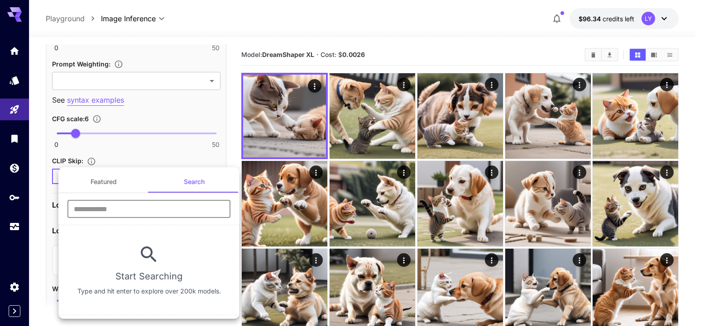
click at [158, 207] on input "text" at bounding box center [148, 209] width 163 height 18
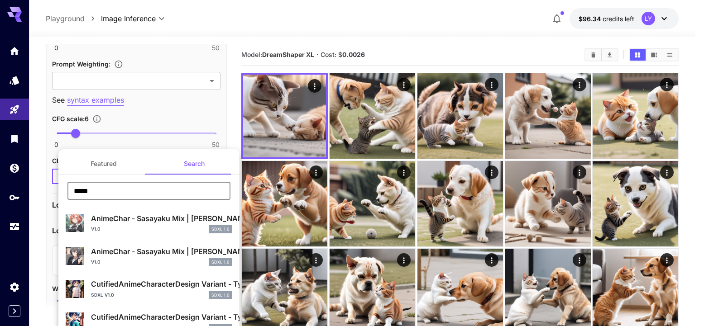
type input "*****"
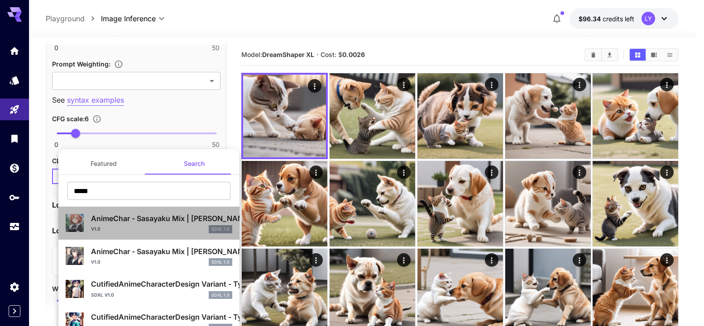
click at [169, 227] on div "v1.0 SDXL 1.0" at bounding box center [161, 229] width 141 height 8
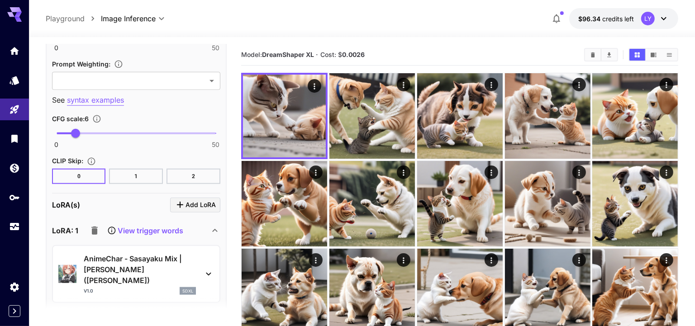
click at [169, 227] on p "View trigger words" at bounding box center [151, 230] width 66 height 11
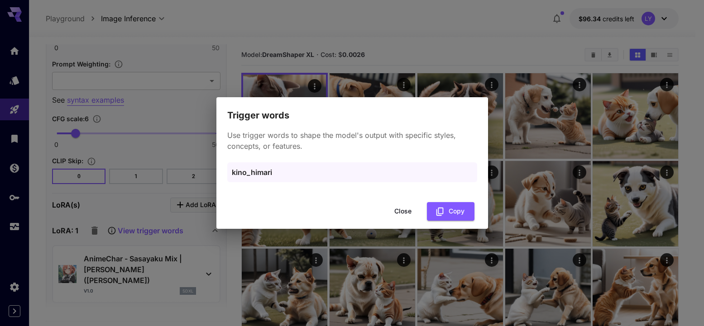
drag, startPoint x: 290, startPoint y: 166, endPoint x: 215, endPoint y: 167, distance: 75.2
click at [215, 167] on div "Trigger words Use trigger words to shape the model's output with specific style…" at bounding box center [352, 163] width 704 height 326
drag, startPoint x: 275, startPoint y: 174, endPoint x: 230, endPoint y: 172, distance: 44.8
click at [230, 172] on div "kino_himari" at bounding box center [352, 173] width 250 height 20
copy p "kino_himari"
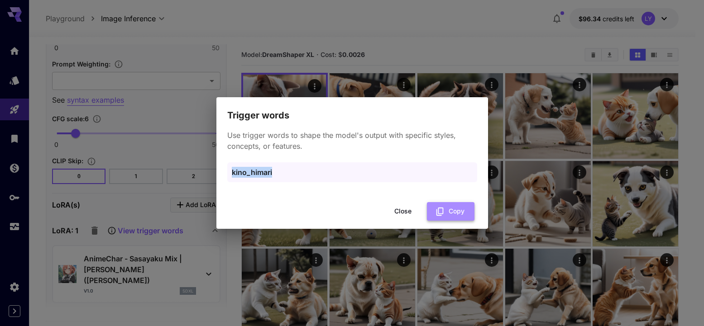
click at [453, 210] on button "Copy" at bounding box center [451, 211] width 48 height 19
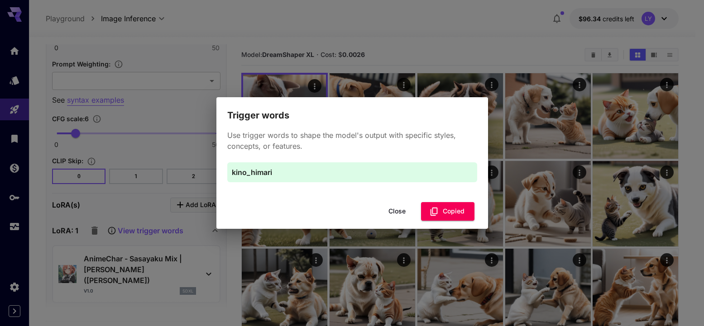
click at [406, 212] on button "Close" at bounding box center [397, 211] width 41 height 19
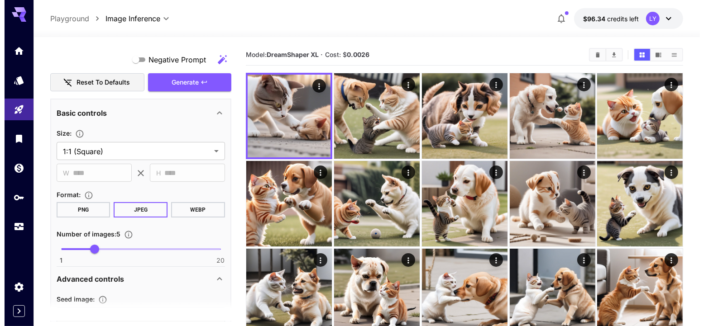
scroll to position [11, 0]
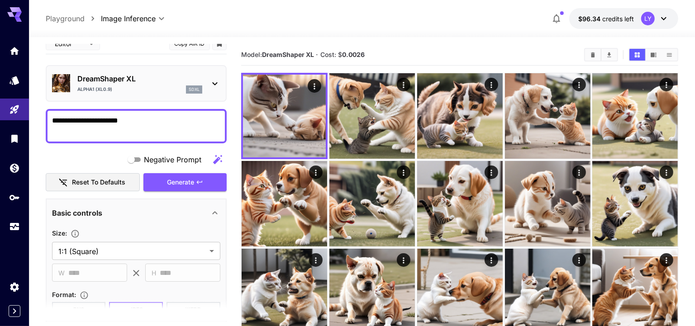
click at [153, 130] on textarea "**********" at bounding box center [136, 126] width 169 height 22
paste textarea "**********"
type textarea "**********"
click at [177, 178] on span "Generate" at bounding box center [180, 182] width 27 height 11
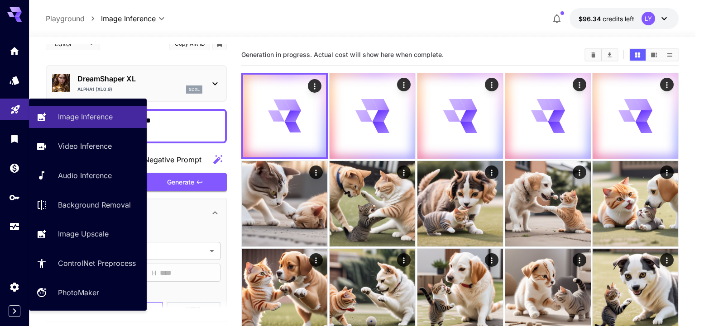
drag, startPoint x: 127, startPoint y: 120, endPoint x: 25, endPoint y: 117, distance: 101.9
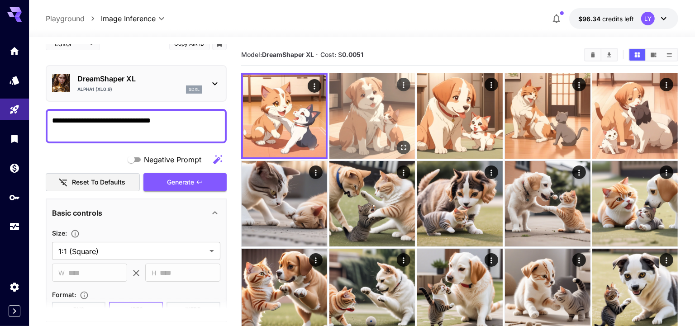
click at [350, 131] on img at bounding box center [373, 116] width 86 height 86
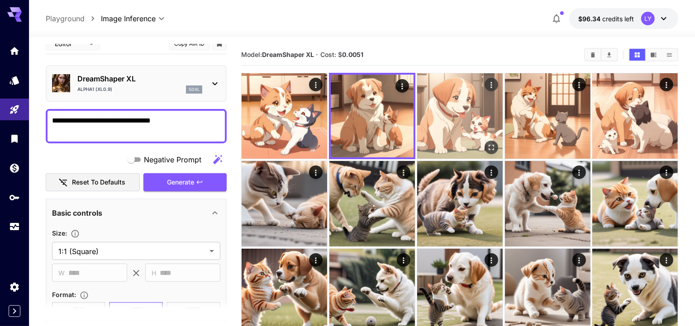
click at [444, 122] on img at bounding box center [460, 116] width 86 height 86
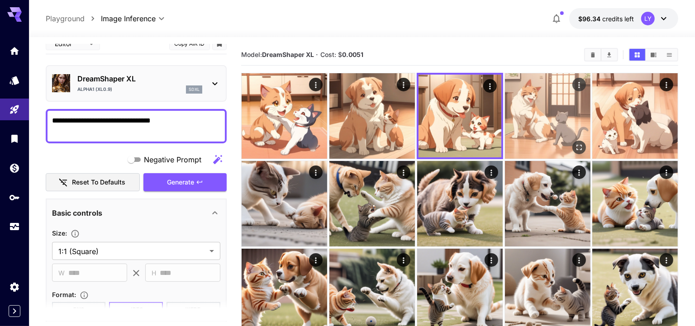
click at [558, 135] on img at bounding box center [548, 116] width 86 height 86
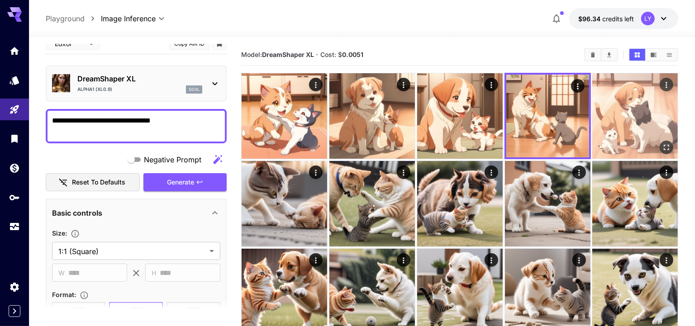
click at [638, 129] on img at bounding box center [636, 116] width 86 height 86
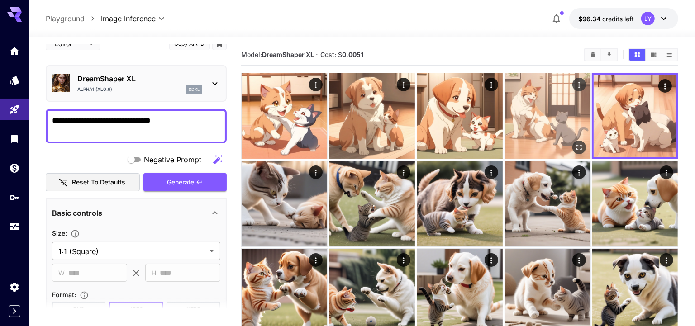
click at [549, 146] on img at bounding box center [548, 116] width 86 height 86
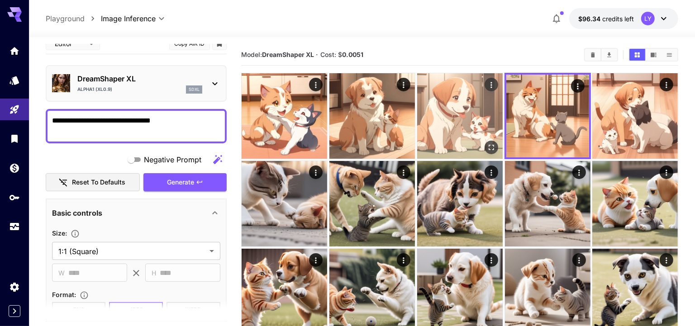
click at [473, 135] on img at bounding box center [460, 116] width 86 height 86
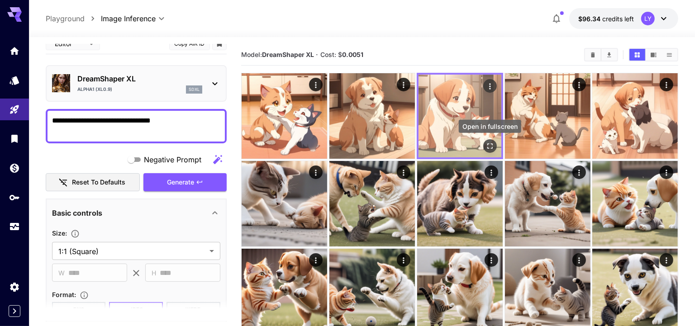
click at [490, 143] on icon "Open in fullscreen" at bounding box center [489, 146] width 9 height 9
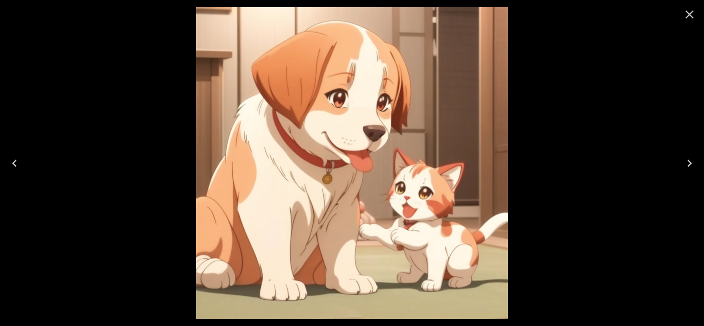
click at [14, 163] on icon "Previous" at bounding box center [14, 163] width 14 height 14
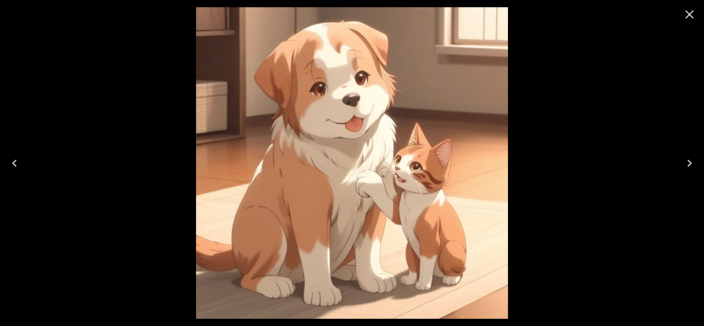
scroll to position [11, 0]
click at [14, 163] on icon "Previous" at bounding box center [14, 163] width 14 height 14
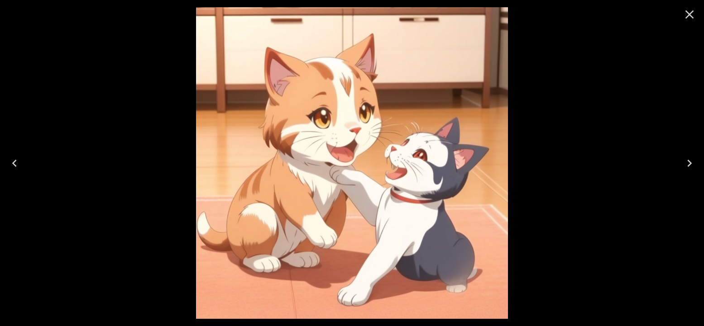
click at [686, 19] on icon "Close" at bounding box center [689, 14] width 14 height 14
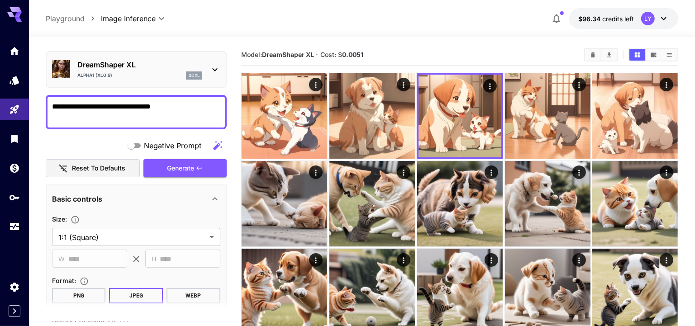
scroll to position [25, 0]
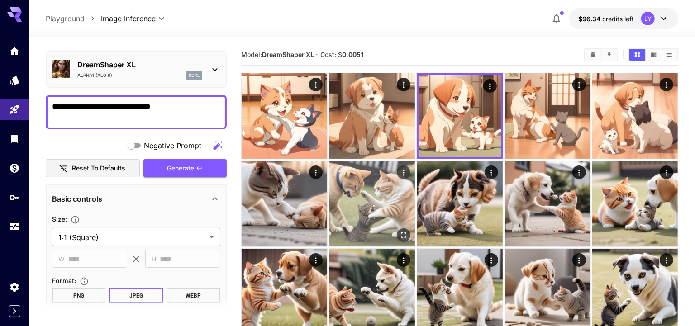
click at [356, 179] on img at bounding box center [373, 204] width 86 height 86
